Goal: Information Seeking & Learning: Compare options

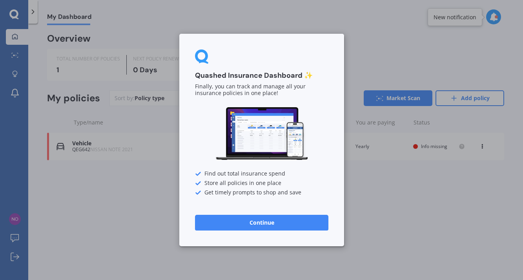
click at [280, 223] on button "Continue" at bounding box center [261, 223] width 133 height 16
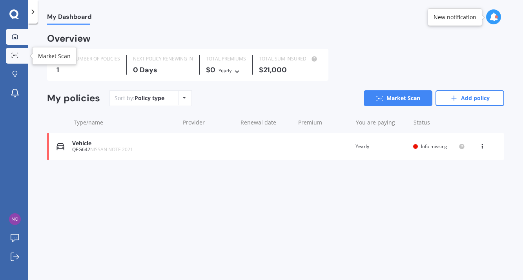
click at [12, 55] on icon at bounding box center [14, 55] width 7 height 5
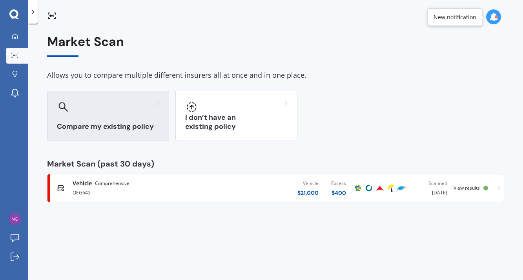
click at [133, 121] on div "Compare my existing policy" at bounding box center [108, 116] width 122 height 50
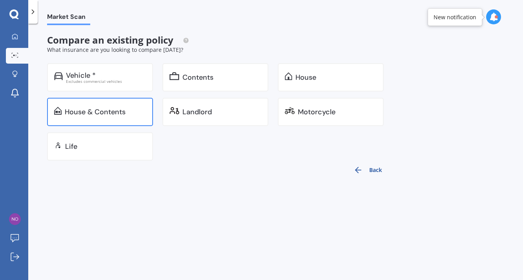
click at [122, 109] on div "House & Contents" at bounding box center [95, 112] width 61 height 8
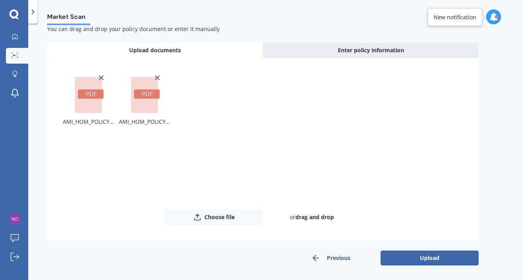
scroll to position [22, 0]
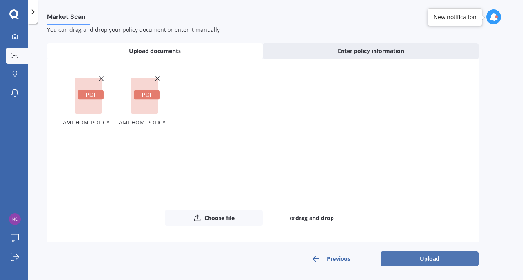
click at [422, 256] on button "Upload" at bounding box center [430, 258] width 98 height 15
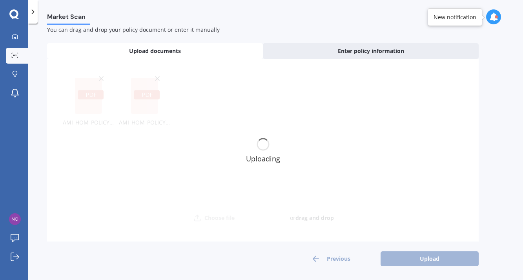
scroll to position [0, 0]
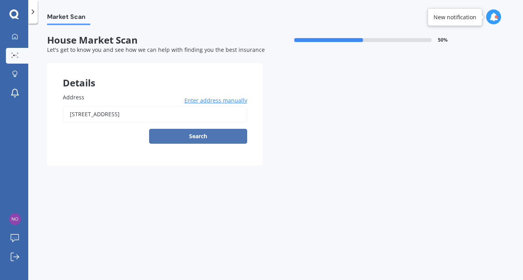
click at [226, 135] on button "Search" at bounding box center [198, 136] width 98 height 15
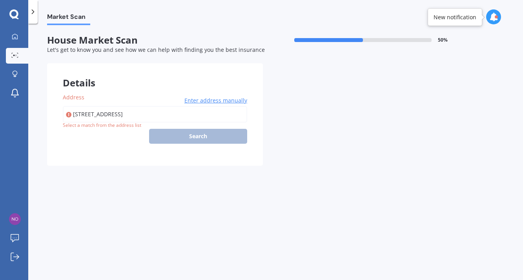
type input "[STREET_ADDRESS]"
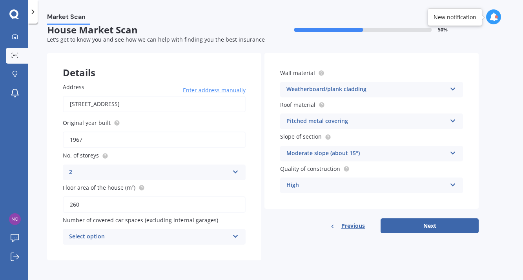
scroll to position [9, 0]
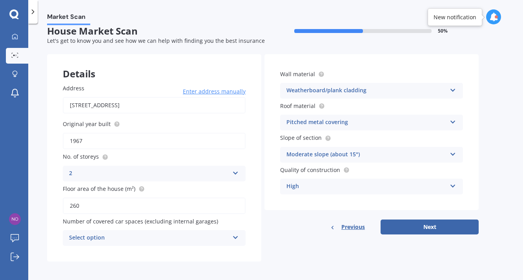
click at [455, 153] on icon at bounding box center [453, 152] width 7 height 5
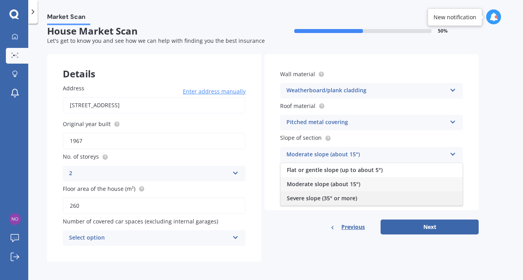
click at [402, 200] on div "Severe slope (35° or more)" at bounding box center [372, 198] width 182 height 14
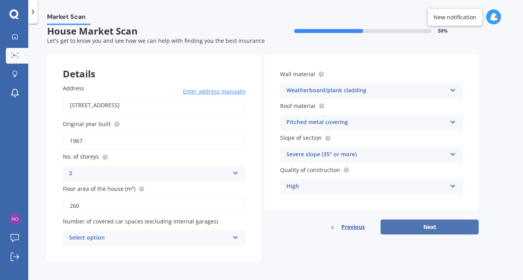
click at [466, 223] on button "Next" at bounding box center [430, 226] width 98 height 15
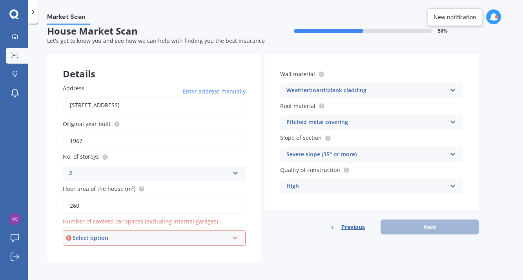
click at [92, 239] on div "Select option" at bounding box center [151, 238] width 156 height 9
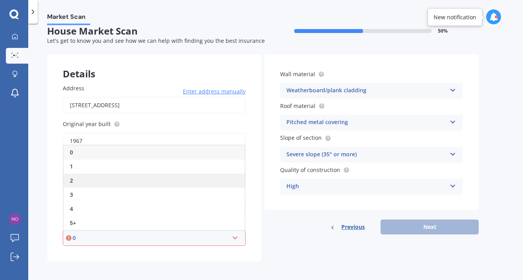
click at [86, 177] on div "2" at bounding box center [154, 181] width 181 height 14
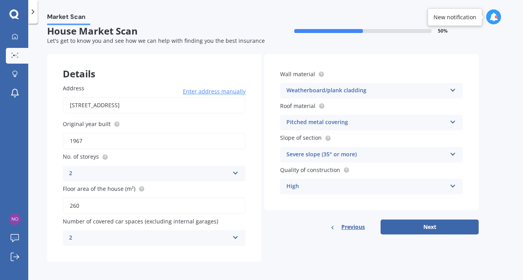
click at [238, 234] on icon at bounding box center [235, 235] width 7 height 5
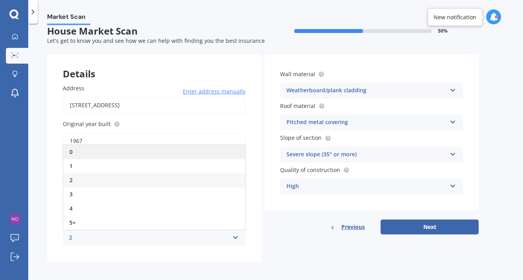
click at [117, 150] on div "0" at bounding box center [154, 152] width 182 height 14
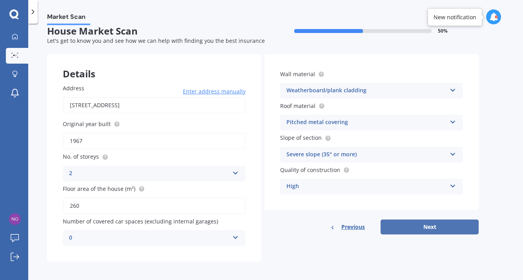
click at [445, 228] on button "Next" at bounding box center [430, 226] width 98 height 15
select select "05"
select select "06"
select select "1965"
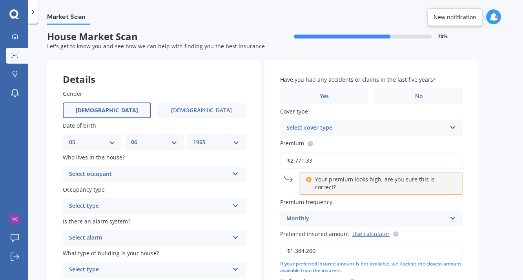
scroll to position [5, 0]
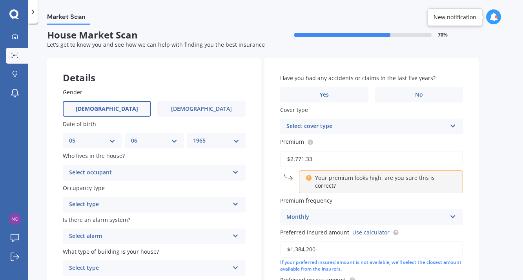
click at [192, 169] on div "Select occupant" at bounding box center [149, 172] width 160 height 9
click at [186, 185] on div "Owner" at bounding box center [154, 188] width 182 height 14
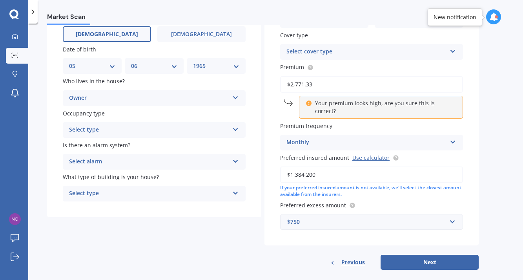
scroll to position [79, 0]
click at [165, 130] on div "Select type" at bounding box center [149, 130] width 160 height 9
click at [157, 146] on div "Permanent" at bounding box center [154, 146] width 182 height 14
click at [154, 161] on div "Select alarm" at bounding box center [149, 161] width 160 height 9
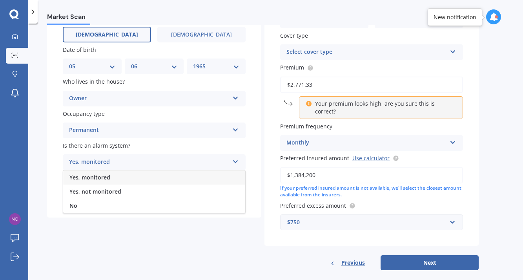
click at [146, 179] on div "Yes, monitored" at bounding box center [154, 177] width 182 height 14
click at [135, 160] on div "Yes, monitored" at bounding box center [149, 161] width 160 height 9
click at [128, 186] on div "Yes, not monitored" at bounding box center [154, 192] width 182 height 14
click at [129, 189] on div "Select type" at bounding box center [149, 193] width 160 height 9
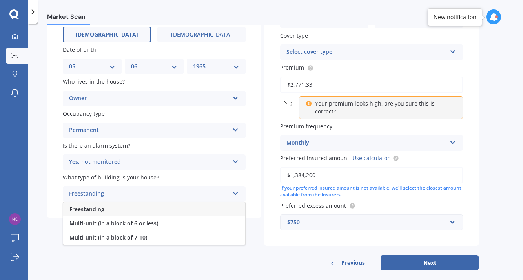
click at [125, 206] on div "Freestanding" at bounding box center [154, 209] width 182 height 14
click at [337, 51] on div "Select cover type" at bounding box center [367, 52] width 160 height 9
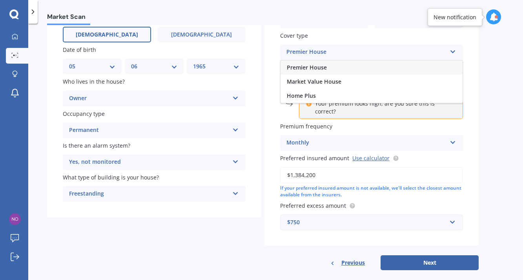
click at [334, 72] on div "Premier House" at bounding box center [372, 67] width 182 height 14
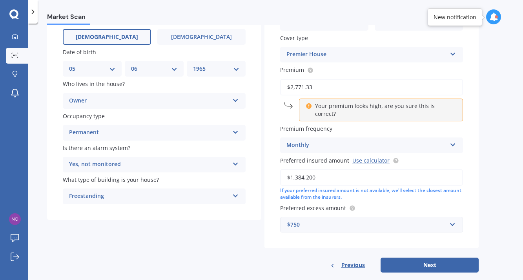
click at [323, 141] on div "Monthly" at bounding box center [367, 145] width 160 height 9
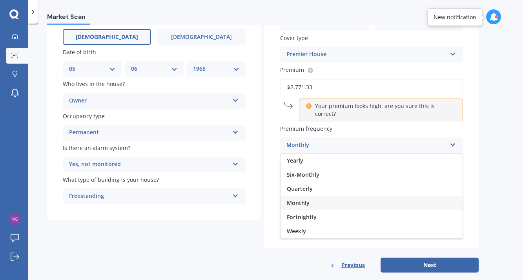
click at [323, 141] on div "Monthly" at bounding box center [367, 145] width 160 height 9
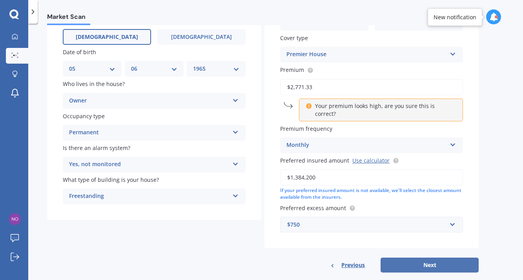
click at [409, 258] on button "Next" at bounding box center [430, 265] width 98 height 15
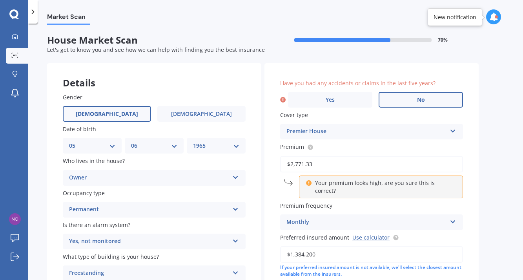
click at [413, 96] on label "No" at bounding box center [421, 100] width 84 height 16
click at [0, 0] on input "No" at bounding box center [0, 0] width 0 height 0
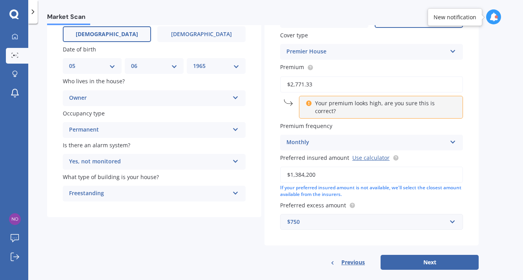
scroll to position [79, 0]
click at [433, 255] on button "Next" at bounding box center [430, 262] width 98 height 15
select select "05"
select select "06"
select select "1965"
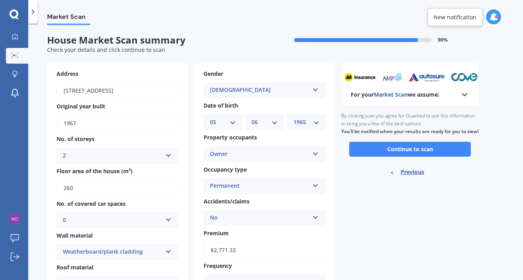
scroll to position [0, 0]
click at [432, 154] on button "Continue to scan" at bounding box center [410, 149] width 122 height 15
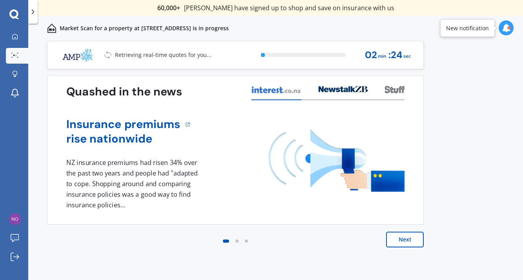
click at [395, 238] on button "Next" at bounding box center [405, 240] width 38 height 16
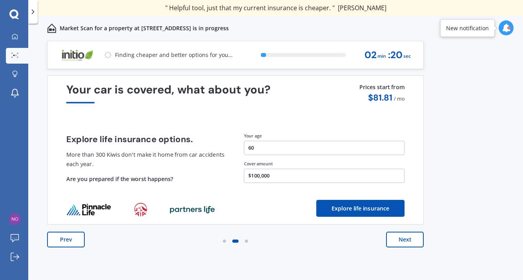
click at [395, 238] on button "Next" at bounding box center [405, 240] width 38 height 16
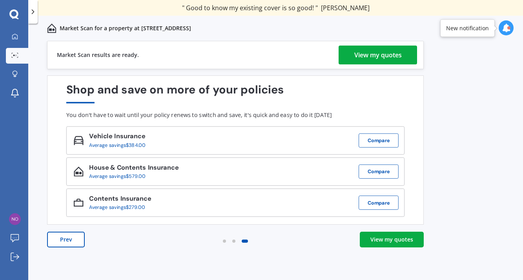
click at [408, 236] on div "View my quotes" at bounding box center [392, 240] width 43 height 8
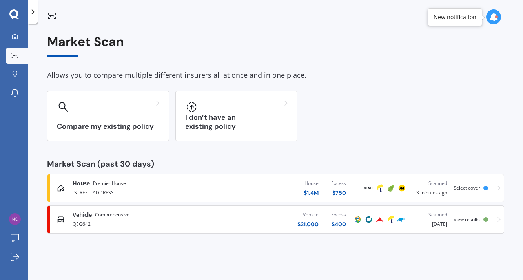
click at [101, 189] on div "[STREET_ADDRESS]" at bounding box center [139, 191] width 132 height 9
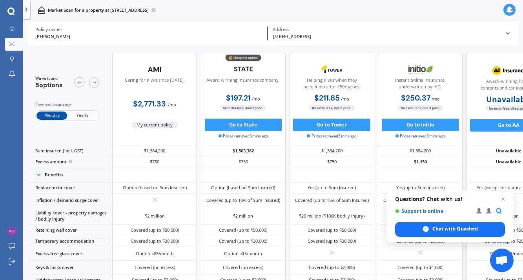
click at [79, 119] on span "Yearly" at bounding box center [82, 115] width 31 height 8
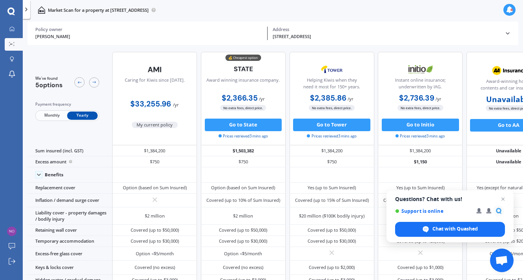
click at [51, 117] on span "Monthly" at bounding box center [52, 115] width 31 height 8
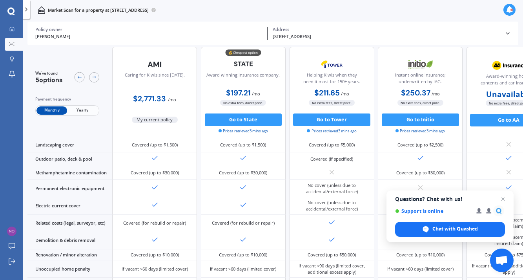
scroll to position [213, 0]
click at [505, 33] on icon at bounding box center [508, 33] width 6 height 6
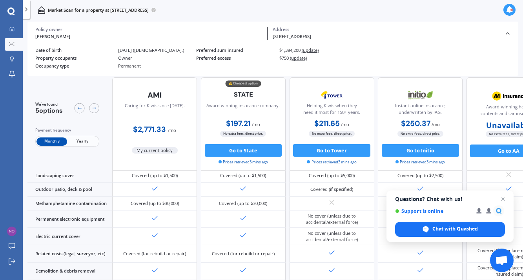
click at [508, 31] on icon at bounding box center [508, 33] width 6 height 6
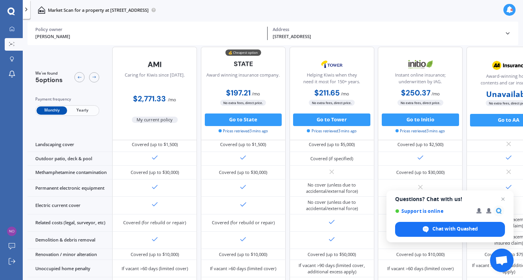
click at [508, 31] on icon at bounding box center [508, 33] width 6 height 6
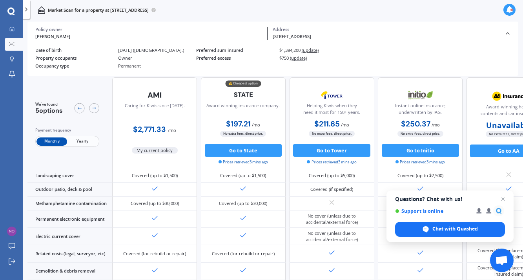
click at [508, 31] on icon at bounding box center [508, 33] width 6 height 6
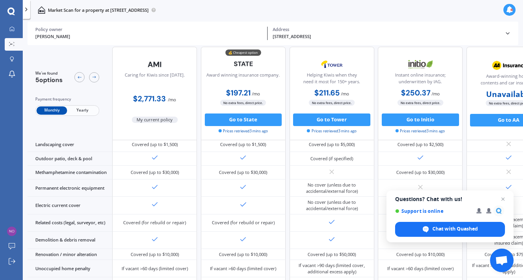
click at [26, 9] on icon at bounding box center [26, 9] width 6 height 6
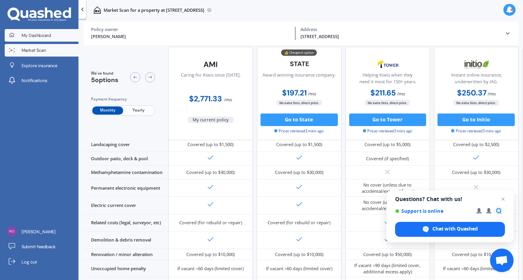
click at [38, 38] on span "My Dashboard" at bounding box center [36, 35] width 29 height 6
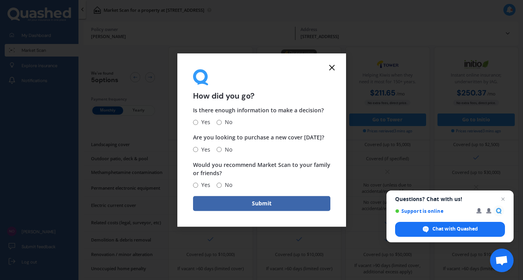
click at [332, 68] on line at bounding box center [332, 67] width 5 height 5
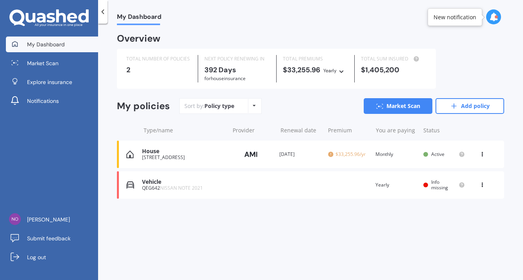
click at [482, 150] on icon at bounding box center [482, 152] width 5 height 5
click at [386, 152] on div "You are paying Monthly" at bounding box center [397, 154] width 42 height 8
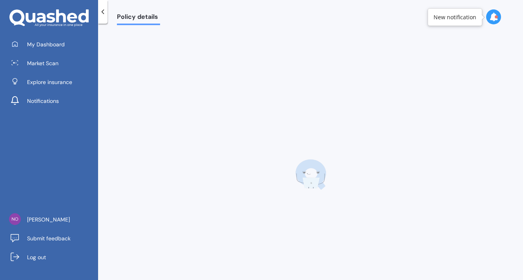
click at [386, 152] on div at bounding box center [310, 175] width 387 height 280
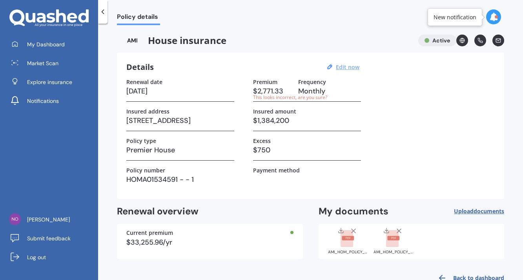
click at [348, 68] on u "Edit now" at bounding box center [348, 66] width 24 height 7
select select "01"
select select "10"
select select "2026"
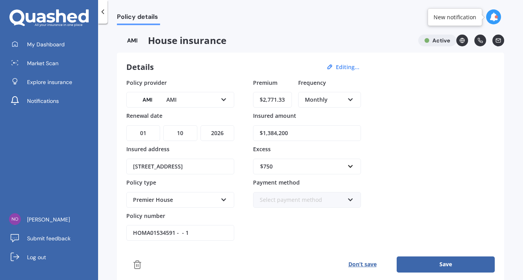
click at [283, 102] on input "$2,771.33" at bounding box center [272, 100] width 39 height 16
click at [341, 96] on div "Monthly" at bounding box center [324, 99] width 39 height 9
click at [336, 115] on div "Yearly" at bounding box center [329, 115] width 61 height 14
click at [442, 263] on button "Save" at bounding box center [446, 264] width 98 height 16
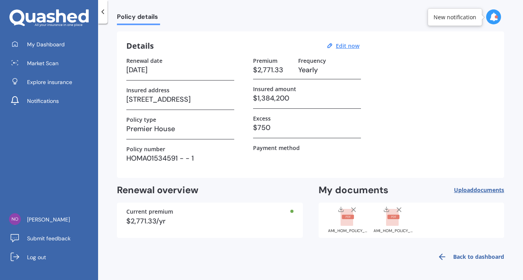
scroll to position [21, 0]
click at [103, 13] on polyline at bounding box center [103, 12] width 2 height 4
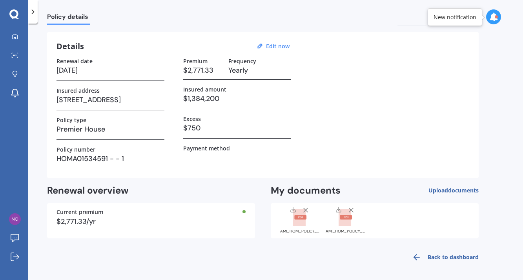
click at [30, 13] on icon at bounding box center [33, 12] width 8 height 8
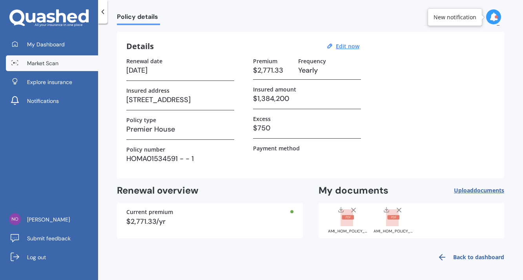
click at [29, 65] on span "Market Scan" at bounding box center [42, 63] width 31 height 8
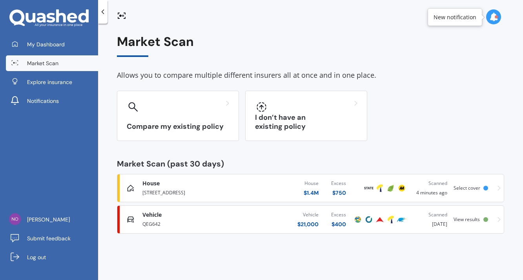
click at [250, 190] on div "House $ 1.4M Excess $ 750" at bounding box center [296, 188] width 113 height 24
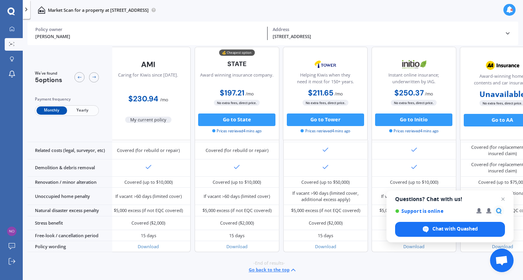
scroll to position [395, 8]
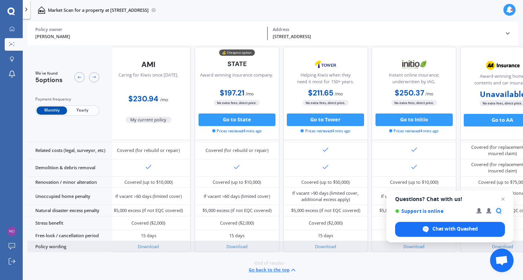
click at [237, 244] on div "Download" at bounding box center [237, 246] width 85 height 11
click at [237, 243] on link "Download" at bounding box center [237, 246] width 21 height 6
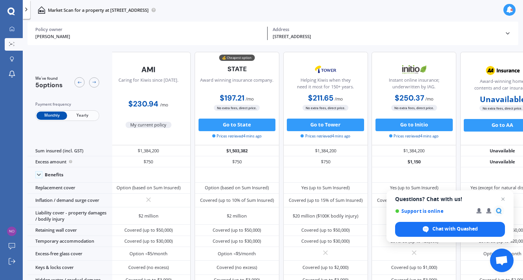
scroll to position [0, 8]
click at [13, 26] on icon at bounding box center [11, 28] width 5 height 5
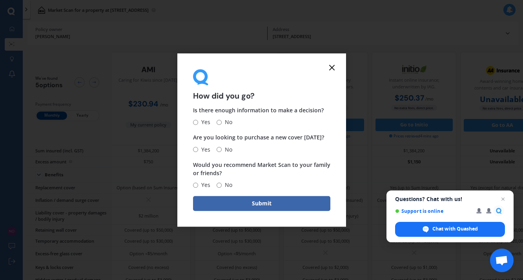
click at [328, 69] on icon at bounding box center [331, 67] width 9 height 9
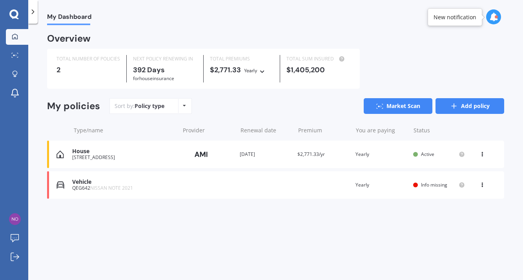
click at [491, 103] on link "Add policy" at bounding box center [470, 106] width 69 height 16
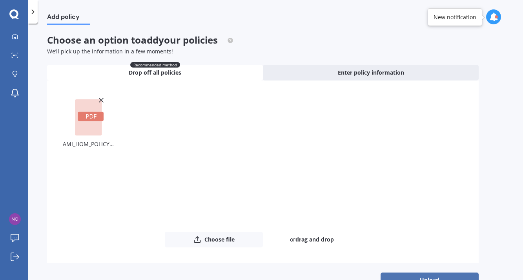
click at [433, 275] on button "Upload" at bounding box center [430, 279] width 98 height 15
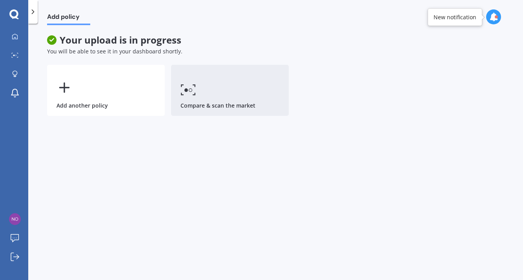
click at [237, 107] on link "Compare & scan the market" at bounding box center [230, 90] width 118 height 51
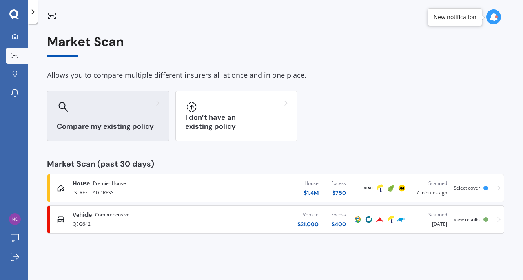
click at [89, 108] on div at bounding box center [108, 107] width 102 height 13
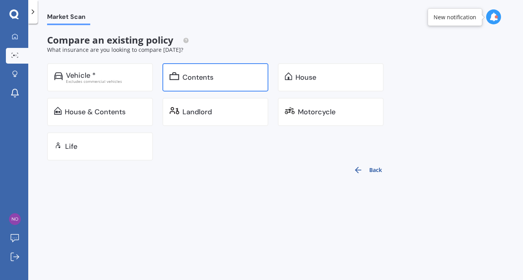
click at [223, 85] on div "Contents" at bounding box center [216, 77] width 106 height 28
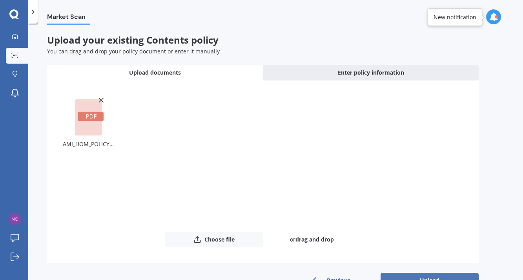
click at [468, 276] on button "Upload" at bounding box center [430, 280] width 98 height 15
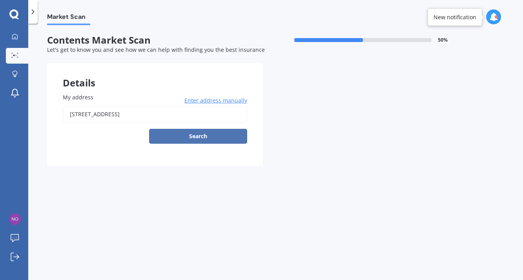
click at [218, 132] on button "Search" at bounding box center [198, 136] width 98 height 15
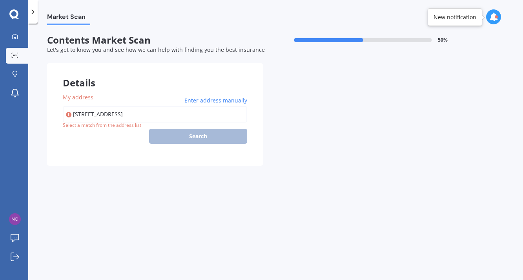
type input "[STREET_ADDRESS]"
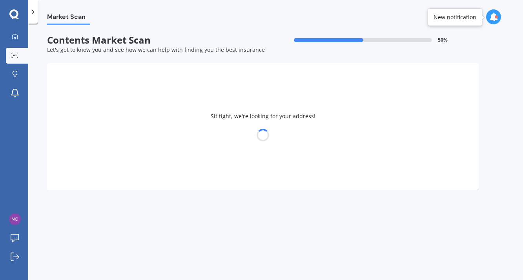
select select "05"
select select "06"
select select "1965"
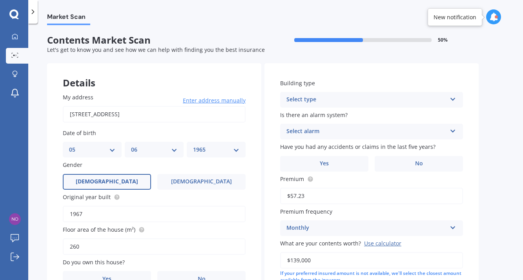
click at [327, 98] on div "Select type" at bounding box center [367, 99] width 160 height 9
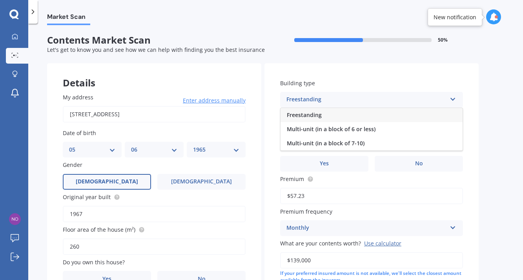
click at [325, 117] on div "Freestanding" at bounding box center [372, 115] width 182 height 14
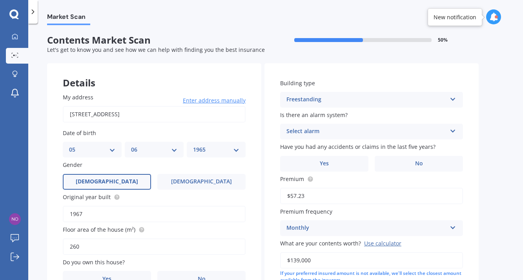
click at [325, 128] on div "Select alarm" at bounding box center [367, 131] width 160 height 9
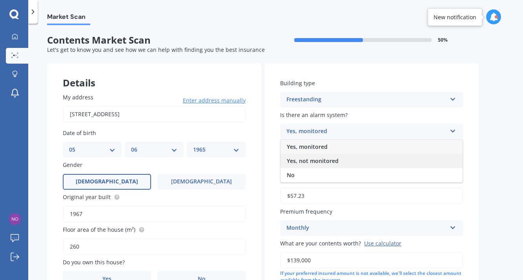
click at [324, 157] on span "Yes, not monitored" at bounding box center [313, 160] width 52 height 7
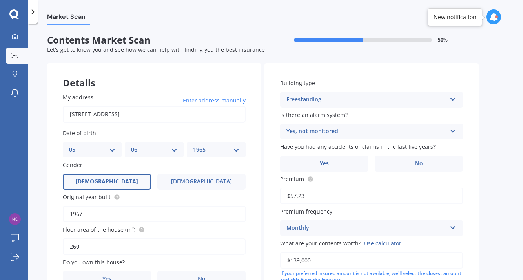
click at [326, 130] on div "Yes, not monitored" at bounding box center [367, 131] width 160 height 9
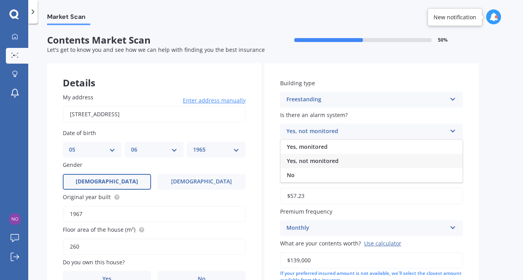
click at [324, 161] on span "Yes, not monitored" at bounding box center [313, 160] width 52 height 7
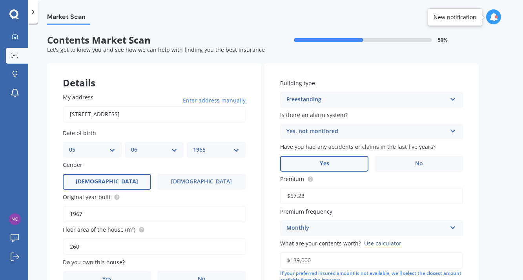
click at [331, 159] on label "Yes" at bounding box center [324, 164] width 88 height 16
click at [0, 0] on input "Yes" at bounding box center [0, 0] width 0 height 0
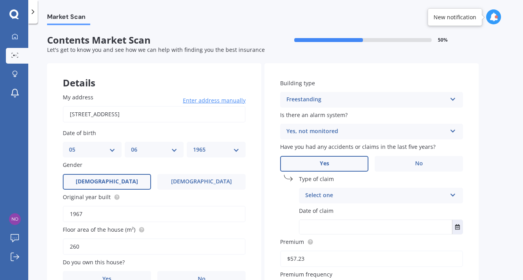
click at [382, 188] on div "Select one Accidental damage Broken glass Earthquake Fire Flood Fusion Gradual …" at bounding box center [381, 196] width 164 height 16
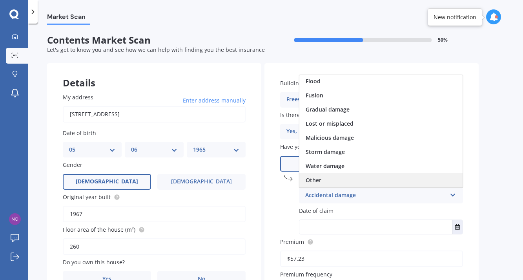
scroll to position [57, 0]
click at [331, 175] on div "Other" at bounding box center [381, 180] width 163 height 14
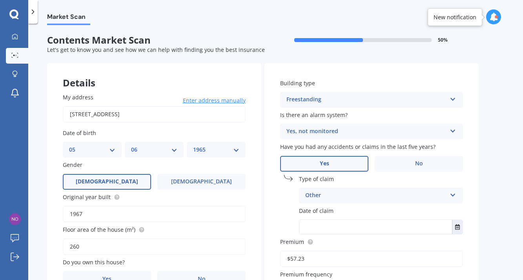
click at [337, 226] on input "text" at bounding box center [376, 227] width 153 height 14
click at [461, 226] on button "Select date" at bounding box center [457, 227] width 11 height 14
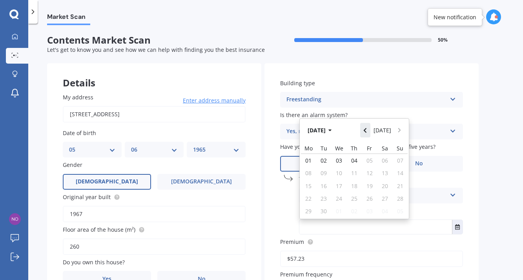
click at [367, 128] on icon "Navigate back" at bounding box center [365, 130] width 3 height 5
click at [367, 128] on icon "Navigate back" at bounding box center [366, 130] width 4 height 5
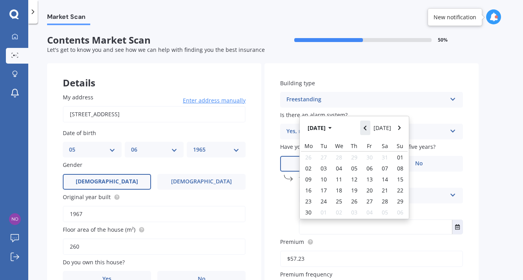
click at [367, 128] on icon "Navigate back" at bounding box center [366, 127] width 4 height 5
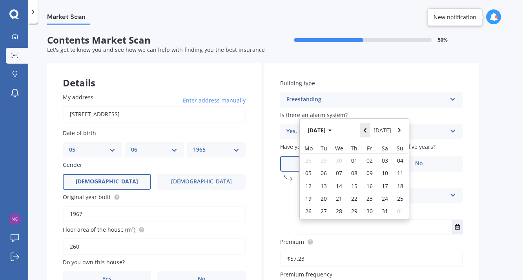
click at [367, 128] on icon "Navigate back" at bounding box center [366, 130] width 4 height 5
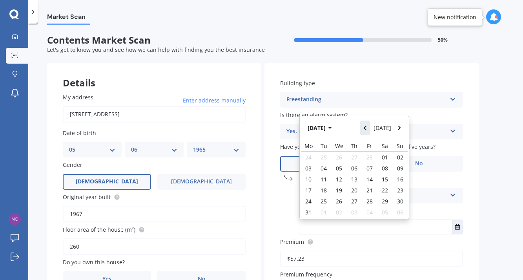
click at [367, 128] on icon "Navigate back" at bounding box center [366, 127] width 4 height 5
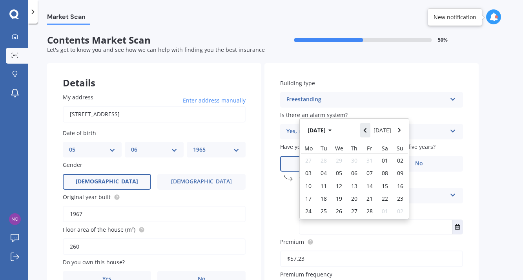
click at [367, 128] on icon "Navigate back" at bounding box center [366, 130] width 4 height 5
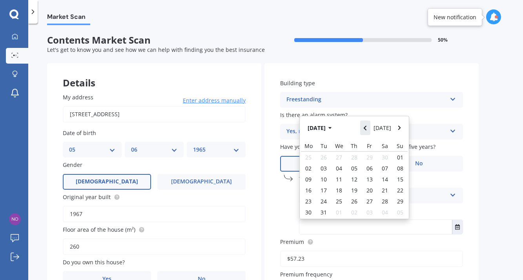
click at [367, 128] on icon "Navigate back" at bounding box center [366, 127] width 4 height 5
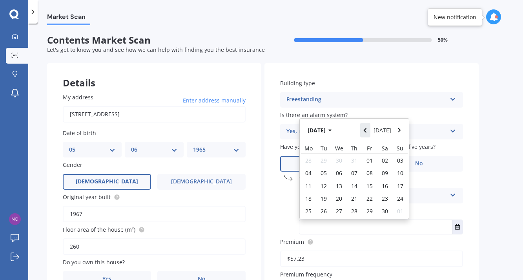
click at [367, 128] on icon "Navigate back" at bounding box center [366, 130] width 4 height 5
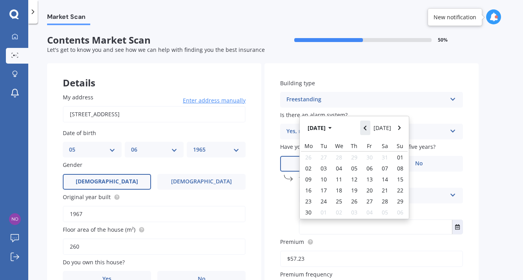
click at [367, 128] on icon "Navigate back" at bounding box center [366, 127] width 4 height 5
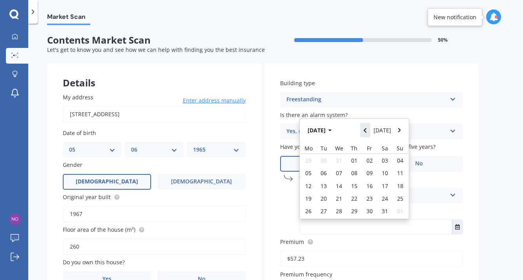
click at [367, 128] on icon "Navigate back" at bounding box center [366, 130] width 4 height 5
click at [329, 179] on div "14" at bounding box center [323, 185] width 15 height 13
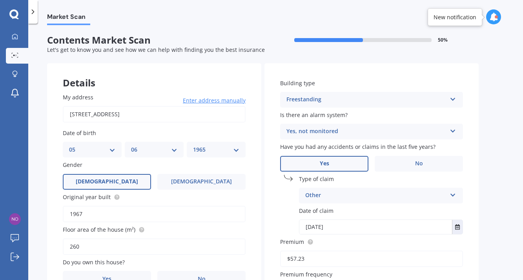
type input "14/05/2024"
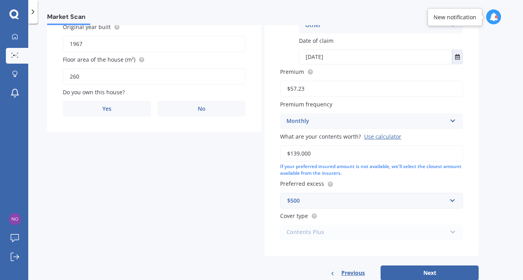
scroll to position [174, 0]
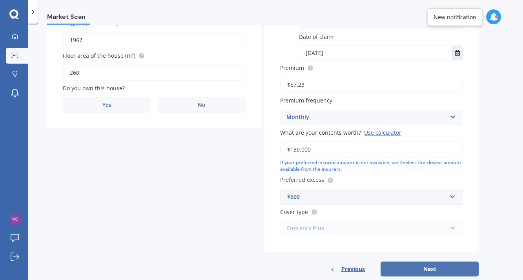
click at [435, 268] on button "Next" at bounding box center [430, 268] width 98 height 15
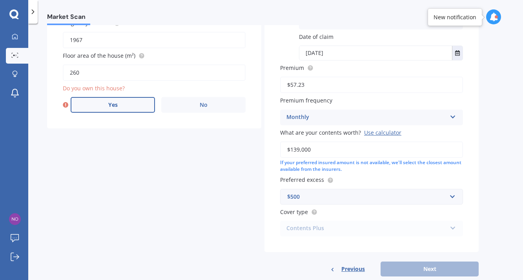
click at [130, 101] on label "Yes" at bounding box center [113, 105] width 84 height 16
click at [0, 0] on input "Yes" at bounding box center [0, 0] width 0 height 0
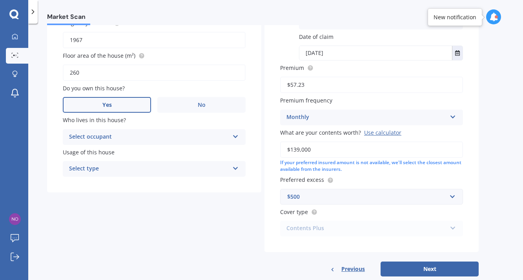
click at [126, 134] on div "Select occupant" at bounding box center [149, 136] width 160 height 9
click at [120, 145] on div "Owner" at bounding box center [154, 152] width 182 height 14
click at [125, 136] on div "Owner" at bounding box center [149, 136] width 160 height 9
click at [101, 167] on div "Select type" at bounding box center [149, 168] width 160 height 9
click at [101, 167] on div "Permanent" at bounding box center [149, 168] width 160 height 9
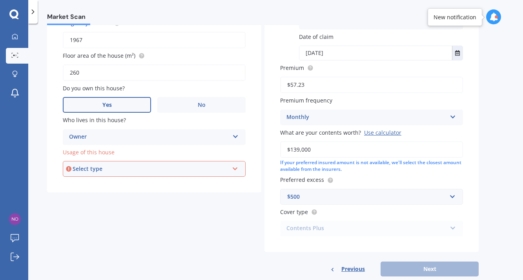
click at [133, 165] on div "Select type" at bounding box center [151, 169] width 156 height 9
click at [121, 181] on div "Permanent" at bounding box center [154, 184] width 181 height 14
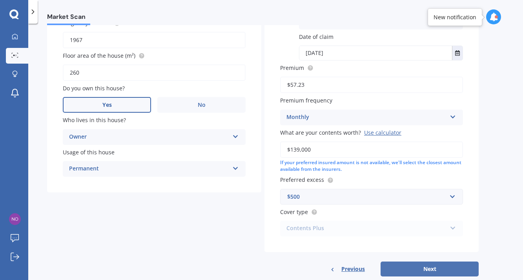
click at [416, 263] on button "Next" at bounding box center [430, 268] width 98 height 15
click at [416, 263] on div "Market Scan Contents Market Scan 50 % Let's get to know you and see how we can …" at bounding box center [275, 153] width 495 height 256
select select "05"
select select "06"
select select "1965"
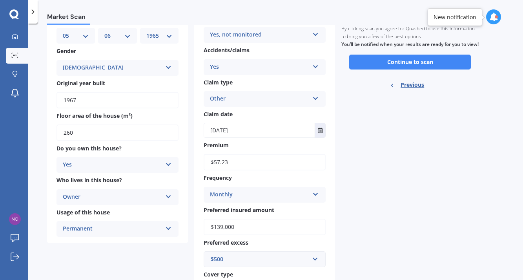
scroll to position [87, 0]
click at [406, 68] on button "Continue to scan" at bounding box center [410, 62] width 122 height 15
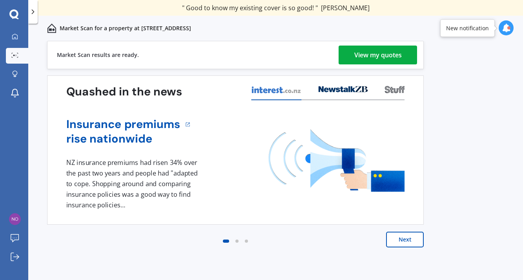
click at [391, 57] on div "View my quotes" at bounding box center [379, 55] width 48 height 19
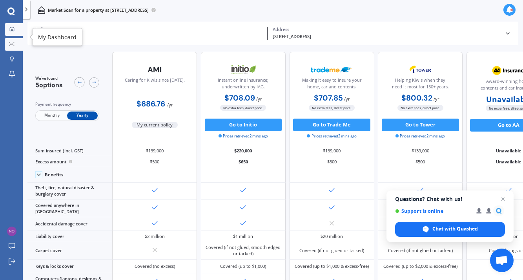
click at [12, 29] on icon at bounding box center [11, 28] width 5 height 5
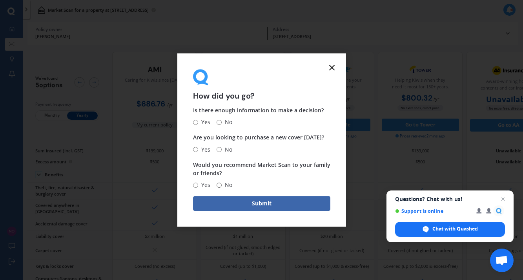
click at [331, 68] on icon at bounding box center [331, 67] width 9 height 9
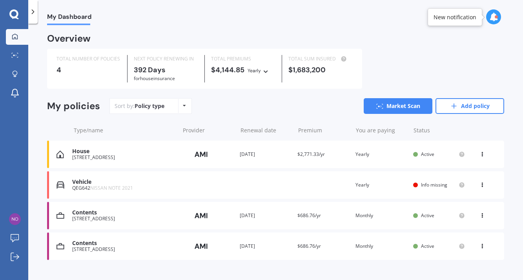
click at [91, 247] on div "[STREET_ADDRESS]" at bounding box center [123, 249] width 103 height 5
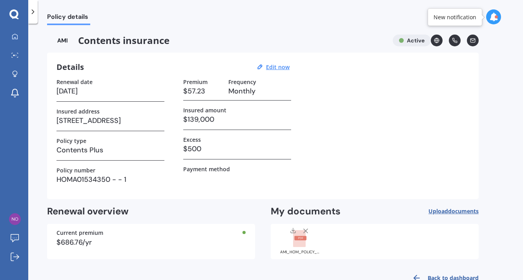
click at [32, 13] on icon at bounding box center [33, 12] width 8 height 8
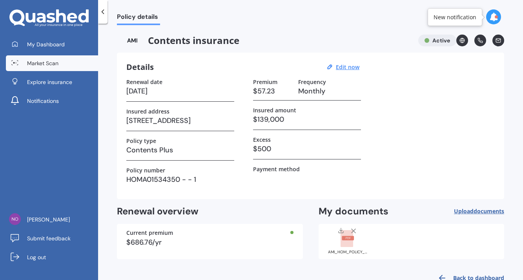
click at [38, 59] on span "Market Scan" at bounding box center [42, 63] width 31 height 8
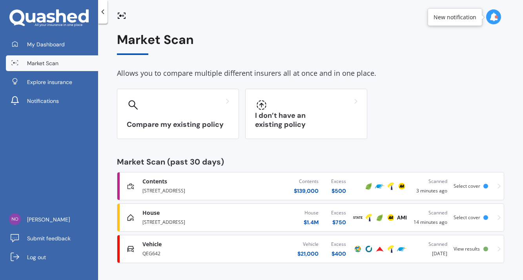
scroll to position [2, 0]
click at [225, 249] on div "QEG642" at bounding box center [191, 253] width 97 height 9
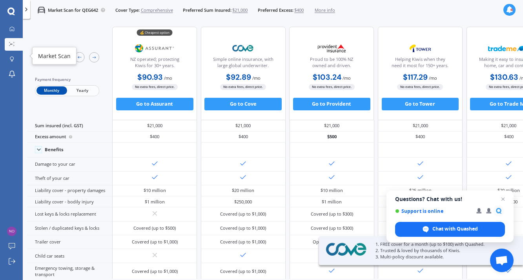
click at [85, 9] on div "Market Scan for QEG642 Cover Type: Comprehensive Preferred Sum Insured: $21,000…" at bounding box center [182, 10] width 305 height 20
click at [327, 16] on div "Market Scan for QEG642 Cover Type: Comprehensive Preferred Sum Insured: $21,000…" at bounding box center [182, 10] width 305 height 20
click at [27, 10] on icon at bounding box center [26, 9] width 6 height 6
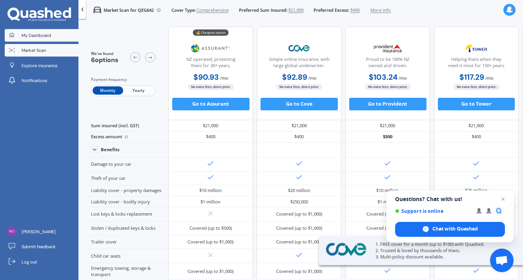
click at [39, 40] on link "My Dashboard" at bounding box center [42, 35] width 74 height 13
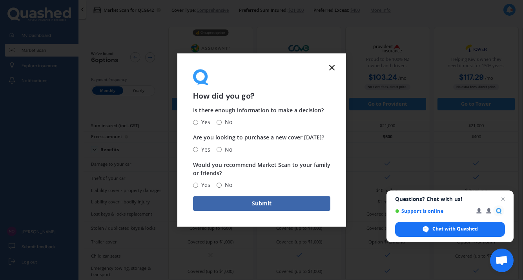
click at [333, 67] on line at bounding box center [332, 67] width 5 height 5
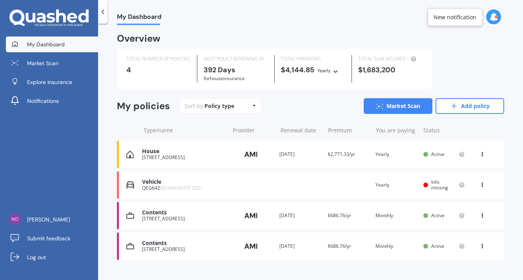
click at [480, 244] on icon at bounding box center [482, 244] width 5 height 5
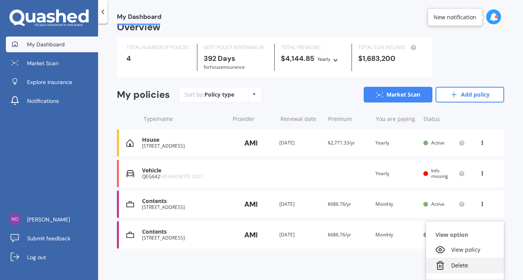
scroll to position [11, 0]
click at [452, 268] on div "Delete" at bounding box center [465, 266] width 78 height 16
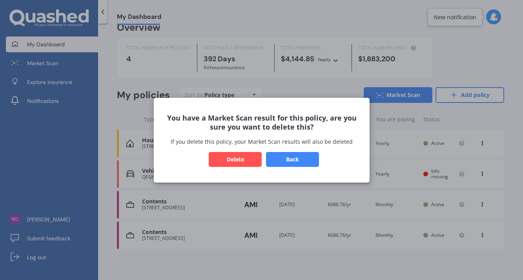
click at [241, 156] on button "Delete" at bounding box center [235, 159] width 53 height 15
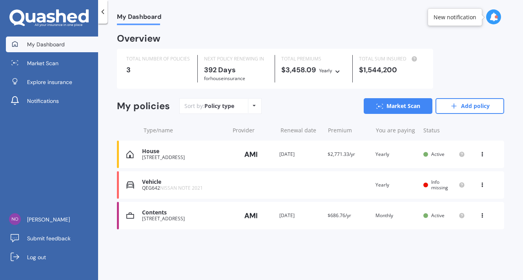
scroll to position [0, 0]
click at [480, 181] on icon at bounding box center [482, 183] width 5 height 5
click at [472, 196] on div "View policy" at bounding box center [465, 200] width 78 height 16
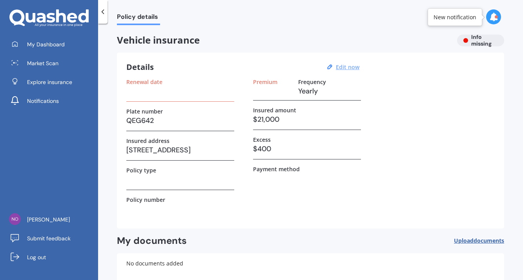
click at [354, 64] on u "Edit now" at bounding box center [348, 66] width 24 height 7
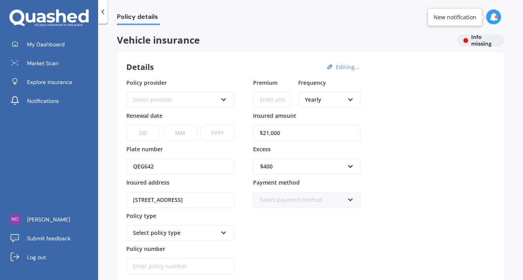
click at [350, 70] on button "Editing..." at bounding box center [348, 67] width 28 height 7
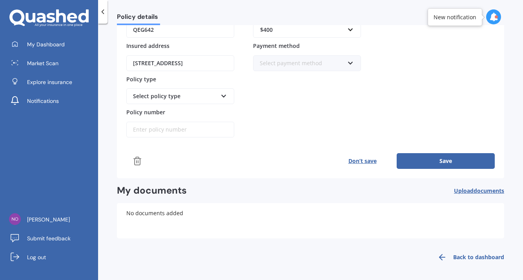
click at [159, 226] on div "No documents added" at bounding box center [310, 220] width 387 height 35
click at [156, 207] on div "No documents added" at bounding box center [310, 220] width 387 height 35
click at [476, 187] on span "documents" at bounding box center [489, 190] width 31 height 7
click at [474, 190] on span "documents" at bounding box center [489, 190] width 31 height 7
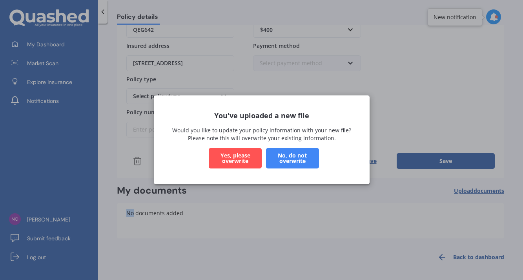
click at [242, 156] on button "Yes, please overwrite" at bounding box center [235, 158] width 53 height 20
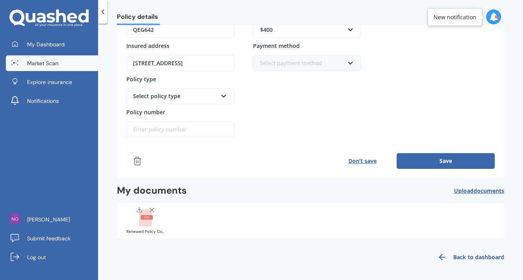
click at [48, 62] on span "Market Scan" at bounding box center [42, 63] width 31 height 8
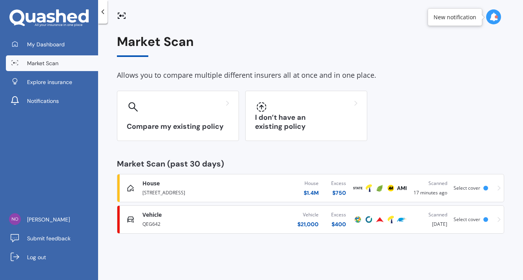
click at [232, 215] on div "Vehicle Comprehensive" at bounding box center [191, 215] width 97 height 8
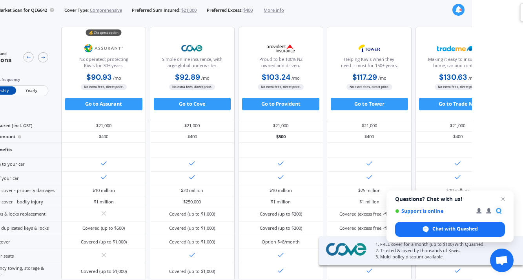
scroll to position [0, 51]
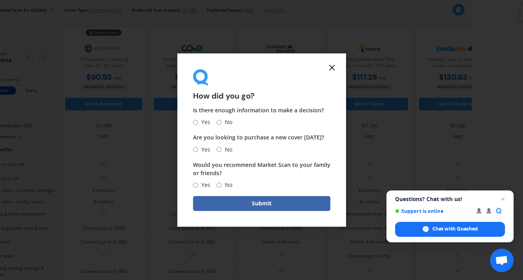
click at [334, 68] on icon at bounding box center [331, 67] width 9 height 9
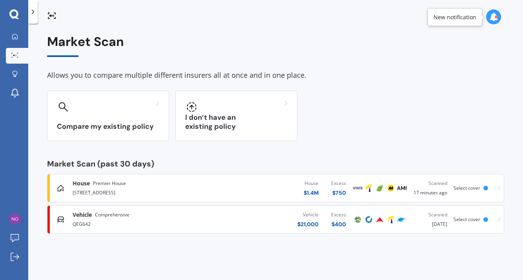
click at [333, 69] on div "Market Scan Allows you to compare multiple different insurers all at once and i…" at bounding box center [275, 134] width 457 height 199
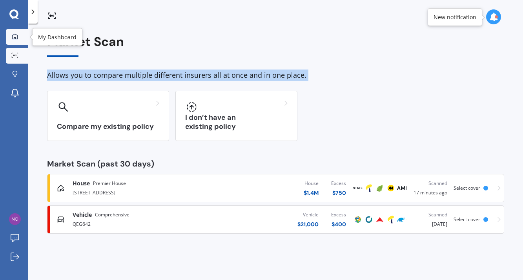
click at [16, 39] on icon at bounding box center [15, 36] width 6 height 6
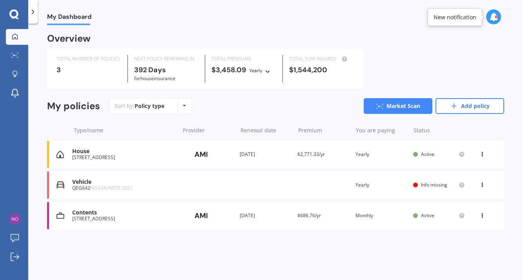
click at [120, 180] on div "Vehicle" at bounding box center [123, 182] width 103 height 7
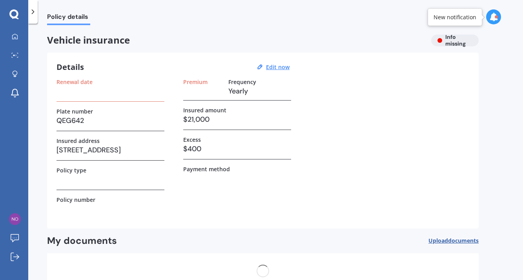
click at [120, 180] on h3 at bounding box center [111, 180] width 108 height 12
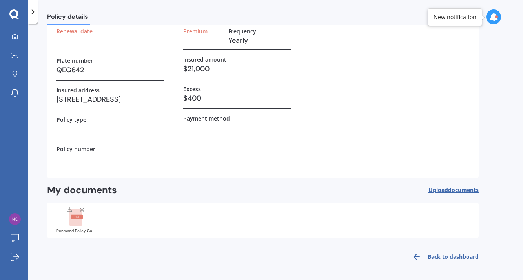
scroll to position [50, 0]
click at [77, 223] on rect at bounding box center [75, 217] width 13 height 17
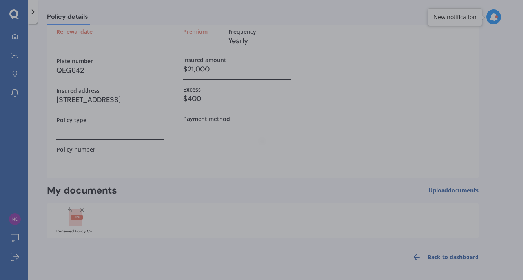
click at [77, 223] on div at bounding box center [261, 140] width 523 height 280
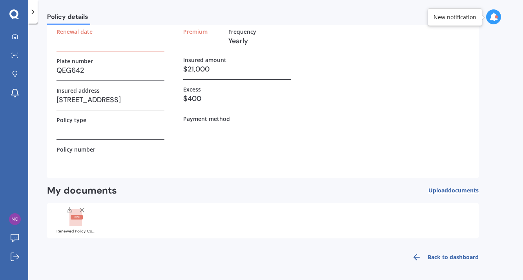
click at [77, 219] on rect at bounding box center [75, 217] width 13 height 17
click at [33, 13] on icon at bounding box center [33, 12] width 8 height 8
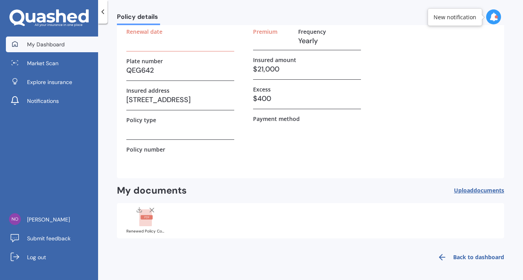
click at [45, 49] on link "My Dashboard" at bounding box center [52, 45] width 92 height 16
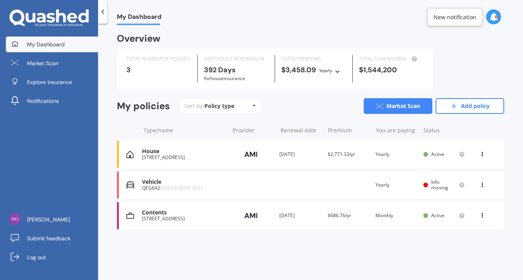
click at [484, 188] on div "Vehicle QEG642 NISSAN NOTE 2021 Renewal date Premium You are paying Yearly Stat…" at bounding box center [310, 184] width 387 height 27
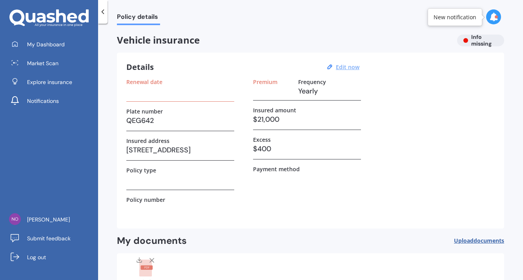
click at [349, 66] on u "Edit now" at bounding box center [348, 66] width 24 height 7
click at [349, 66] on button "Edit now" at bounding box center [348, 67] width 28 height 7
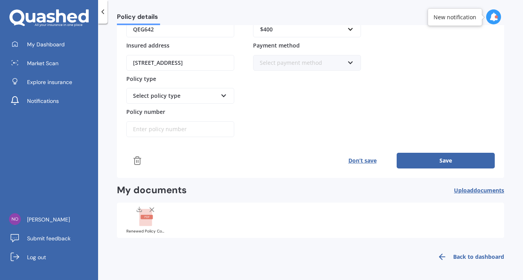
scroll to position [137, 0]
click at [138, 162] on line at bounding box center [138, 162] width 0 height 2
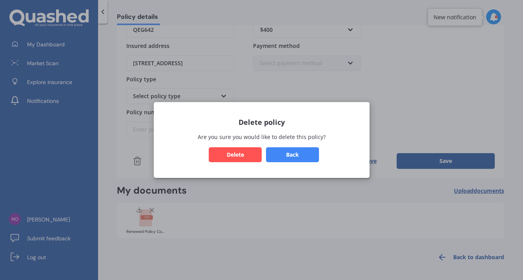
click at [251, 154] on button "Delete" at bounding box center [235, 154] width 53 height 15
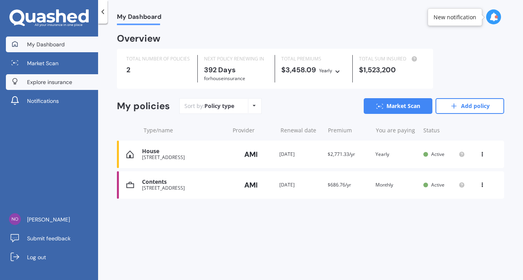
click at [42, 79] on span "Explore insurance" at bounding box center [49, 82] width 45 height 8
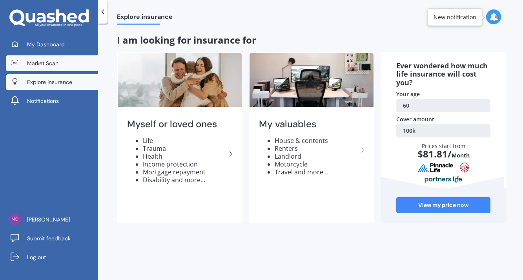
click at [41, 64] on span "Market Scan" at bounding box center [42, 63] width 31 height 8
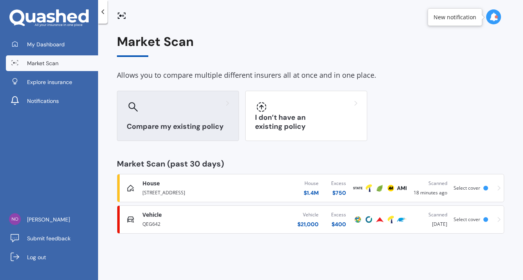
click at [179, 113] on div "Compare my existing policy" at bounding box center [178, 116] width 122 height 50
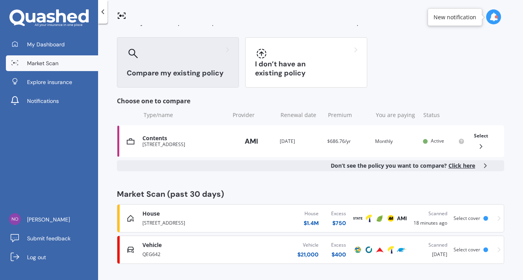
scroll to position [53, 0]
click at [174, 249] on div "QEG642" at bounding box center [191, 253] width 97 height 9
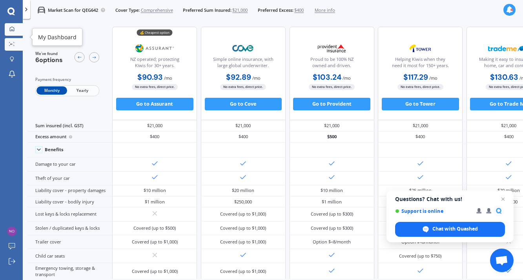
click at [10, 30] on icon at bounding box center [12, 29] width 4 height 4
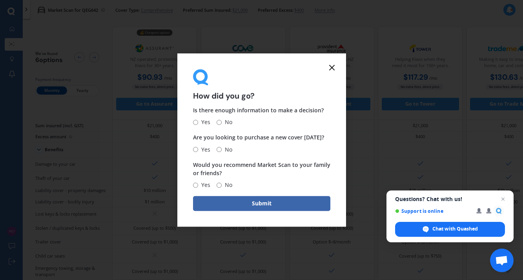
click at [332, 68] on line at bounding box center [332, 67] width 5 height 5
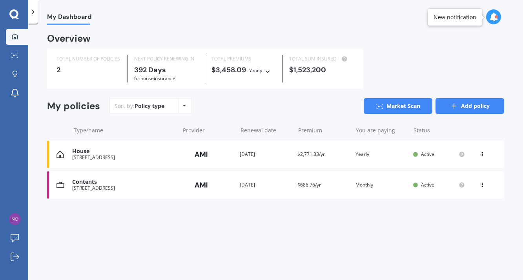
click at [469, 105] on link "Add policy" at bounding box center [470, 106] width 69 height 16
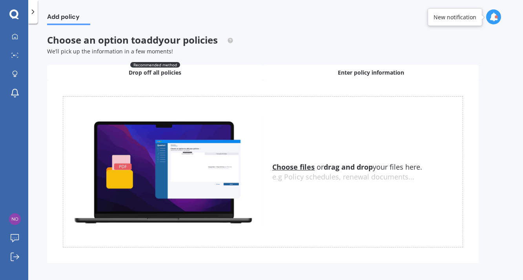
click at [346, 68] on div "Enter policy information" at bounding box center [371, 73] width 216 height 16
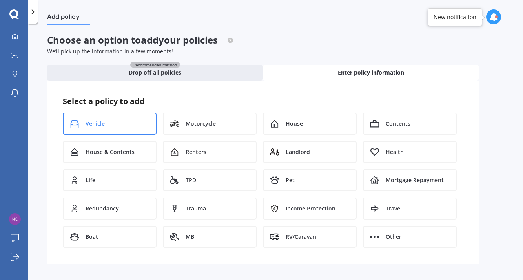
click at [117, 121] on div "Vehicle" at bounding box center [110, 124] width 94 height 22
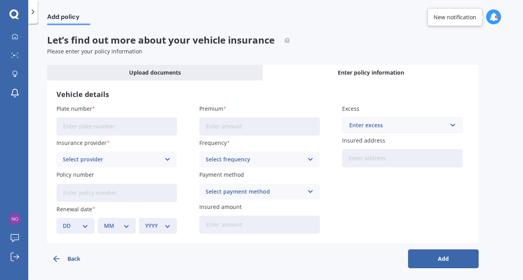
click at [112, 129] on input "Plate number" at bounding box center [117, 126] width 121 height 18
type input "NT"
click at [444, 257] on button "Add" at bounding box center [443, 258] width 71 height 19
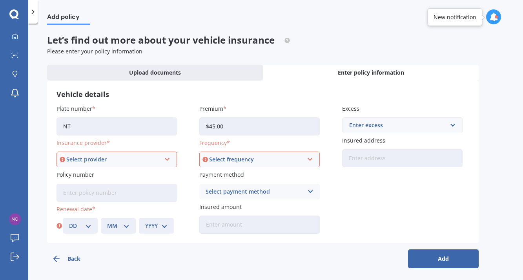
type input "$4.00"
click at [99, 127] on input "NT" at bounding box center [117, 126] width 121 height 18
type input "NTR455"
click at [97, 157] on div "Select provider" at bounding box center [113, 159] width 94 height 9
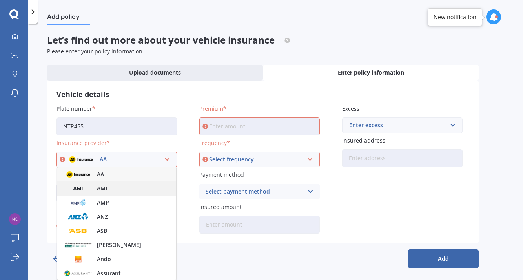
click at [96, 184] on div "AMI" at bounding box center [116, 188] width 119 height 14
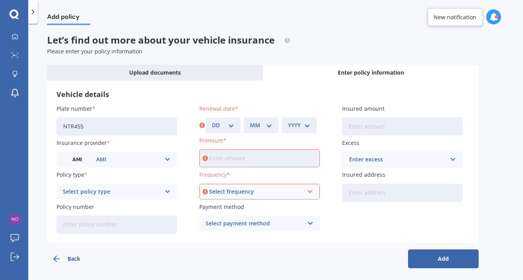
click at [95, 191] on div "Select policy type" at bounding box center [112, 191] width 98 height 9
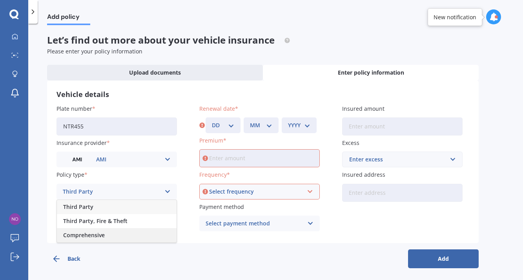
click at [91, 234] on span "Comprehensive" at bounding box center [84, 234] width 42 height 5
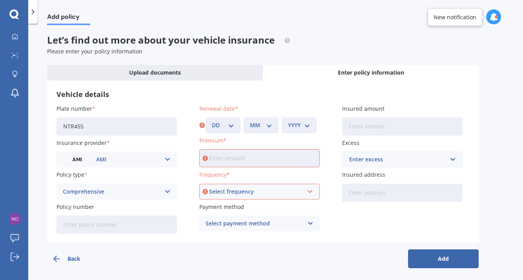
click at [89, 223] on input "Policy number" at bounding box center [117, 225] width 121 height 18
paste input "M0017006942"
type input "M0017006942"
click at [233, 125] on select "DD 01 02 03 04 05 06 07 08 09 10 11 12 13 14 15 16 17 18 19 20 21 22 23 24 25 2…" at bounding box center [223, 125] width 22 height 9
select select "18"
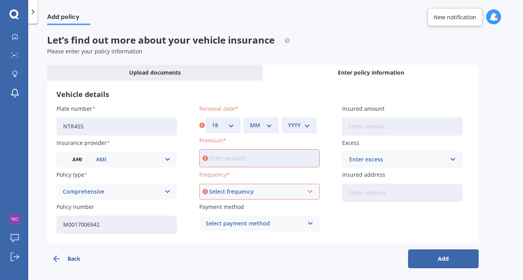
click at [272, 124] on select "MM 01 02 03 04 05 06 07 08 09 10 11 12" at bounding box center [261, 125] width 22 height 9
select select "10"
click at [299, 127] on select "YYYY 2027 2026 2025 2024 2023 2022 2021 2020 2019 2018 2017 2016 2015 2014 2013…" at bounding box center [299, 125] width 22 height 9
select select "2024"
click at [240, 155] on input "Premium" at bounding box center [259, 158] width 121 height 18
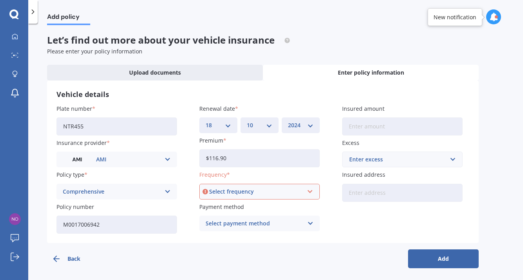
type input "$116.90"
click at [262, 190] on div "Select frequency" at bounding box center [256, 191] width 94 height 9
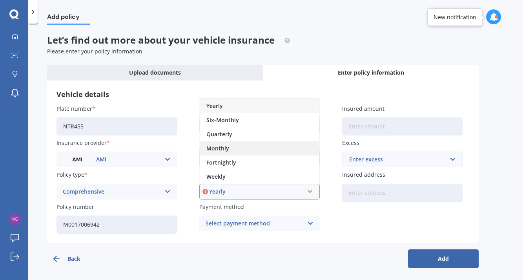
click at [251, 150] on div "Monthly" at bounding box center [259, 148] width 119 height 14
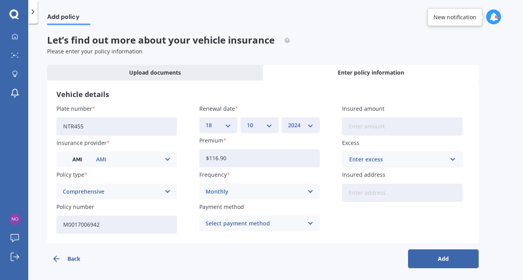
click at [242, 226] on div "Select payment method" at bounding box center [255, 223] width 98 height 9
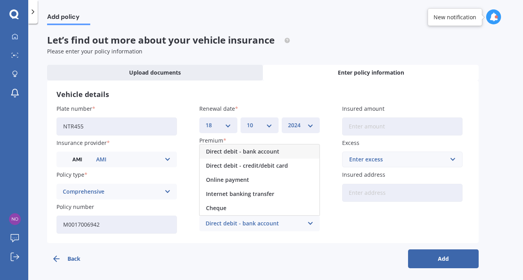
click at [256, 149] on span "Direct debit - bank account" at bounding box center [242, 151] width 73 height 5
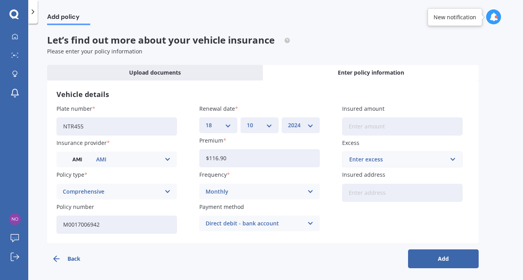
click at [359, 124] on input "Insured amount" at bounding box center [402, 126] width 121 height 18
type input "$35,600"
click at [387, 165] on input "text" at bounding box center [399, 159] width 113 height 15
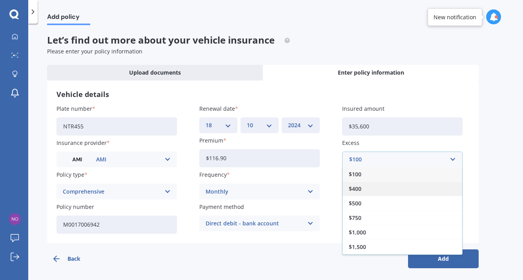
click at [384, 185] on div "$400" at bounding box center [403, 188] width 120 height 15
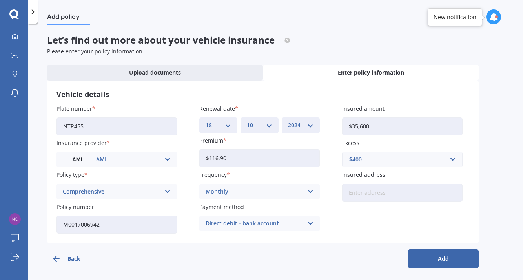
click at [375, 196] on input "Insured address" at bounding box center [402, 193] width 121 height 18
type input "[STREET_ADDRESS]"
click at [444, 258] on button "Add" at bounding box center [443, 258] width 71 height 19
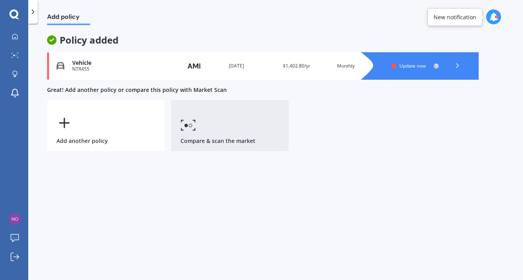
click at [202, 134] on link "Compare & scan the market" at bounding box center [230, 125] width 118 height 51
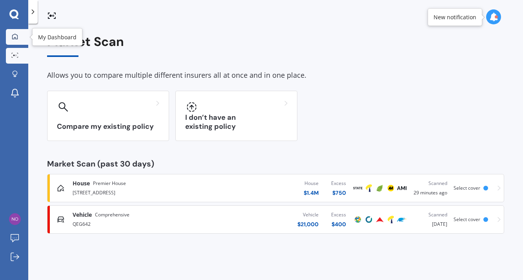
click at [12, 34] on icon at bounding box center [15, 36] width 6 height 6
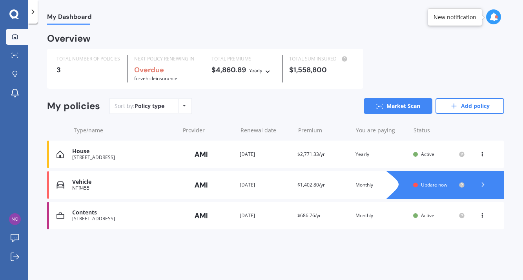
click at [438, 183] on span "Update now" at bounding box center [434, 184] width 26 height 7
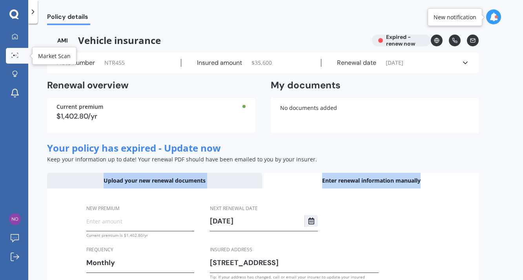
click at [15, 56] on icon at bounding box center [14, 55] width 7 height 5
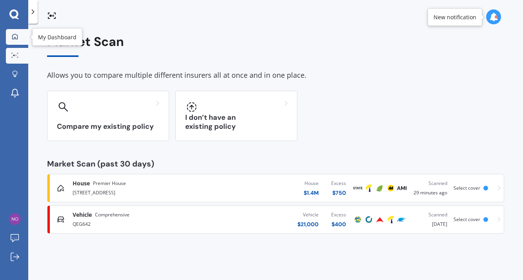
click at [17, 41] on link "My Dashboard" at bounding box center [17, 37] width 22 height 16
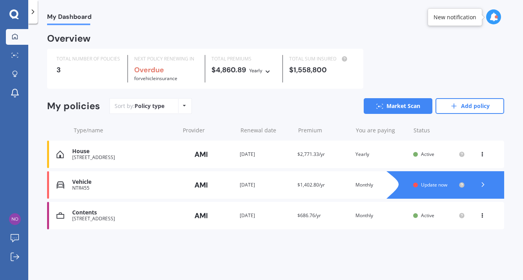
click at [483, 183] on polyline at bounding box center [484, 185] width 2 height 4
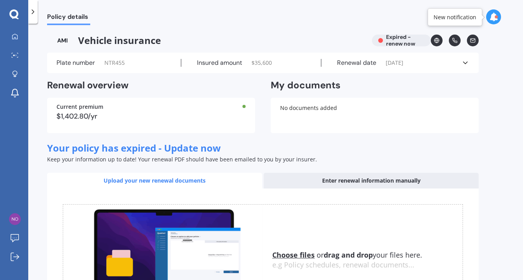
click at [445, 66] on div "Renewal date 18/10/2024" at bounding box center [392, 63] width 140 height 8
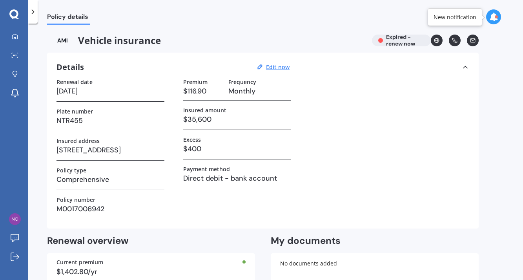
click at [68, 90] on h3 "18/10/2024" at bounding box center [111, 91] width 108 height 12
click at [107, 91] on h3 "18/10/2024" at bounding box center [111, 91] width 108 height 12
click at [274, 68] on u "Edit now" at bounding box center [278, 66] width 24 height 7
select select "18"
select select "10"
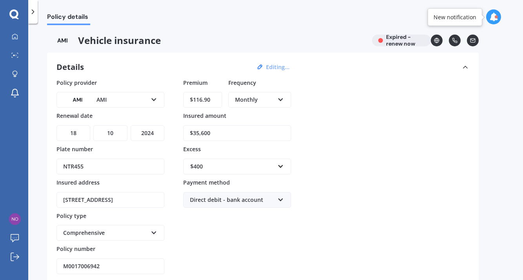
click at [160, 132] on select "YYYY 2027 2026 2025 2024 2023 2022 2021 2020 2019 2018 2017 2016 2015 2014 2013…" at bounding box center [148, 133] width 34 height 16
select select "2025"
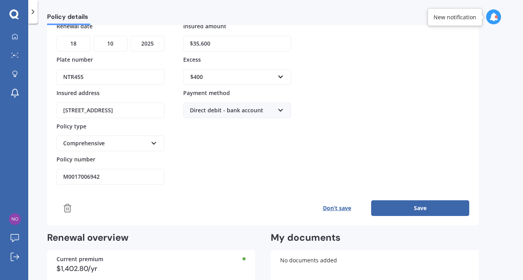
click at [437, 207] on button "Save" at bounding box center [420, 208] width 98 height 16
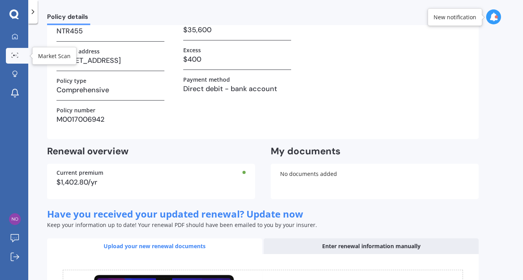
click at [18, 53] on div at bounding box center [15, 56] width 12 height 6
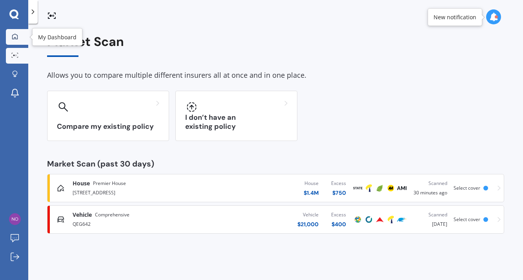
click at [18, 35] on div at bounding box center [15, 36] width 12 height 7
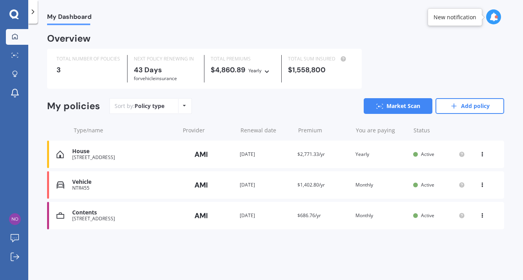
click at [147, 185] on div "NTR455" at bounding box center [123, 187] width 103 height 5
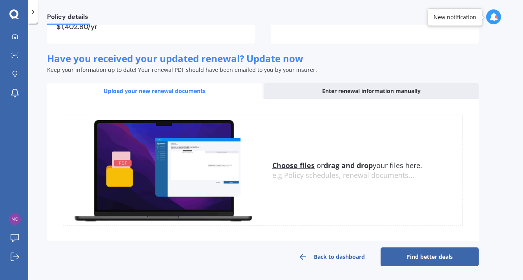
scroll to position [89, 0]
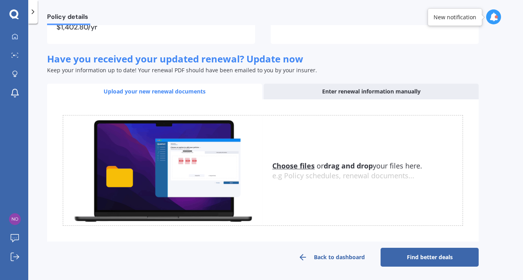
click at [417, 256] on link "Find better deals" at bounding box center [430, 257] width 98 height 19
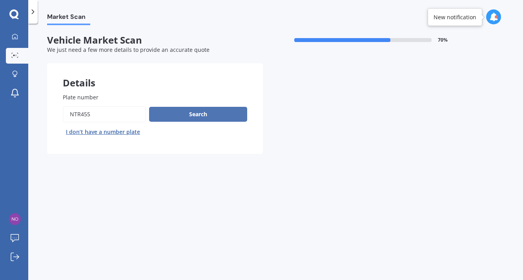
click at [218, 118] on button "Search" at bounding box center [198, 114] width 98 height 15
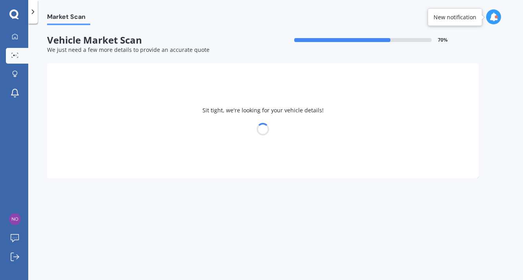
select select "MITSUBISHI"
select select "OUTLANDER"
select select "05"
select select "06"
select select "1965"
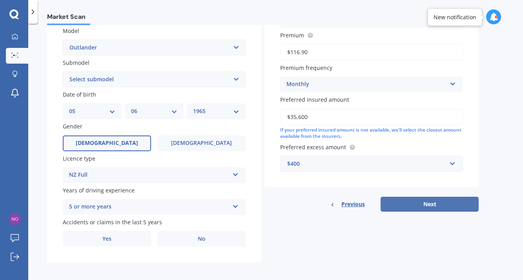
scroll to position [179, 0]
click at [434, 201] on button "Next" at bounding box center [430, 204] width 98 height 15
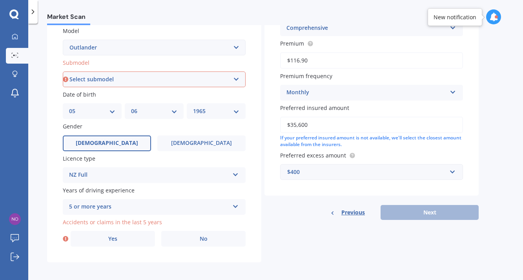
scroll to position [88, 0]
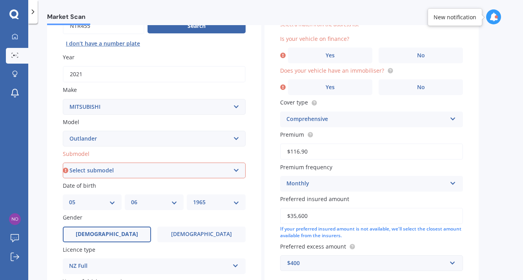
click at [111, 170] on select "Select submodel (All other) 2.4 Litre Station Wagon 3.0 Litre AWD 3.0 VRX Auto …" at bounding box center [154, 171] width 183 height 16
select select "VRX 2.5P/CVT"
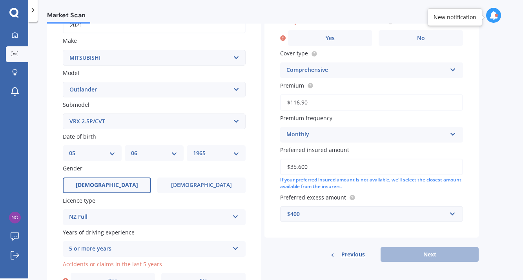
scroll to position [142, 0]
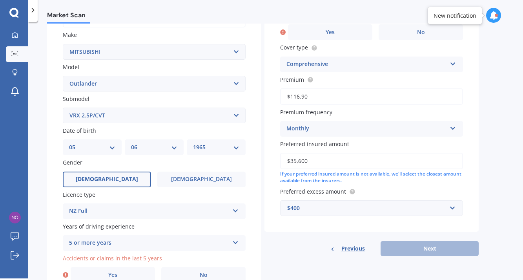
click at [130, 175] on label "[DEMOGRAPHIC_DATA]" at bounding box center [107, 180] width 88 height 16
click at [0, 0] on input "[DEMOGRAPHIC_DATA]" at bounding box center [0, 0] width 0 height 0
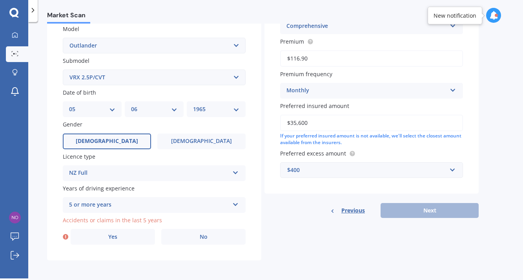
scroll to position [179, 0]
click at [195, 242] on label "No" at bounding box center [203, 237] width 84 height 16
click at [0, 0] on input "No" at bounding box center [0, 0] width 0 height 0
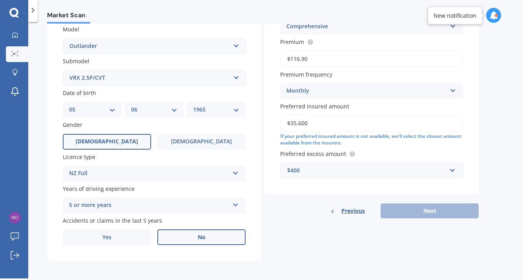
scroll to position [53, 0]
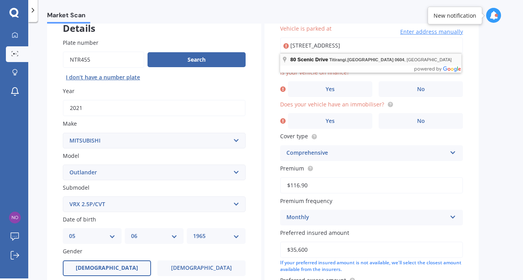
type input "[STREET_ADDRESS]"
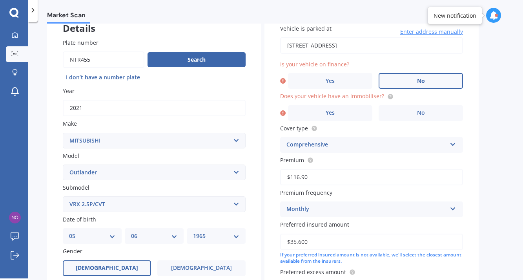
click at [443, 83] on label "No" at bounding box center [421, 81] width 84 height 16
click at [0, 0] on input "No" at bounding box center [0, 0] width 0 height 0
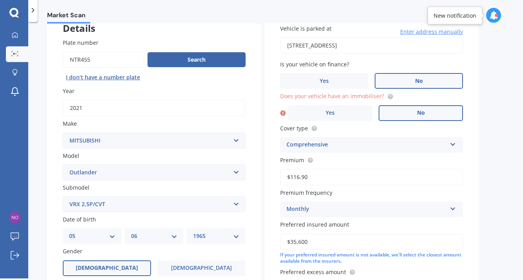
click at [423, 111] on span "No" at bounding box center [421, 113] width 8 height 7
click at [0, 0] on input "No" at bounding box center [0, 0] width 0 height 0
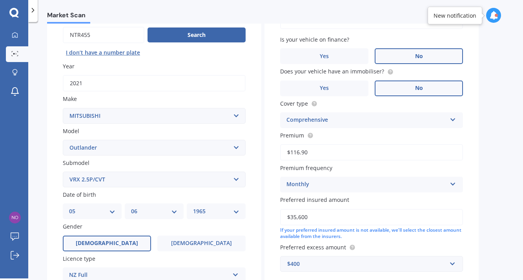
scroll to position [137, 0]
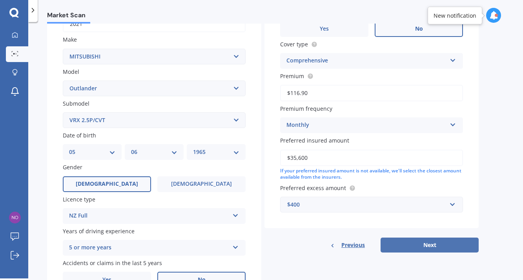
click at [426, 245] on button "Next" at bounding box center [430, 245] width 98 height 15
select select "05"
select select "06"
select select "1965"
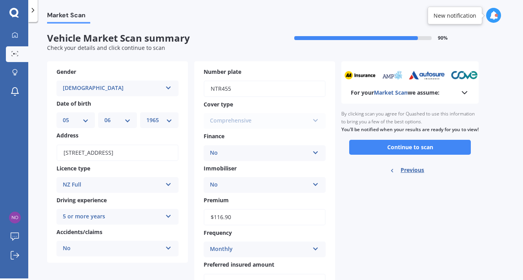
scroll to position [0, 0]
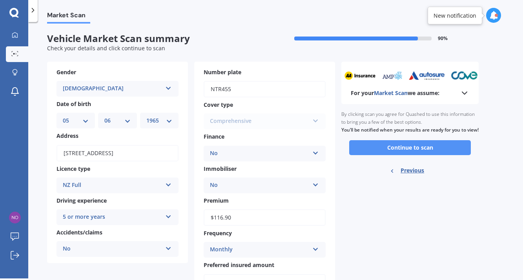
click at [417, 153] on button "Continue to scan" at bounding box center [410, 147] width 122 height 15
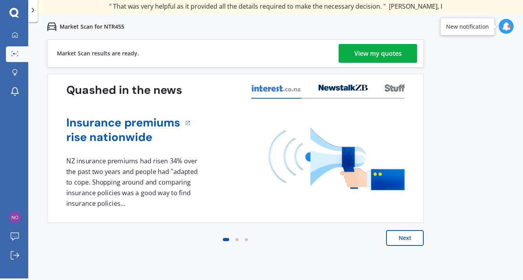
click at [401, 54] on div "View my quotes" at bounding box center [379, 53] width 48 height 19
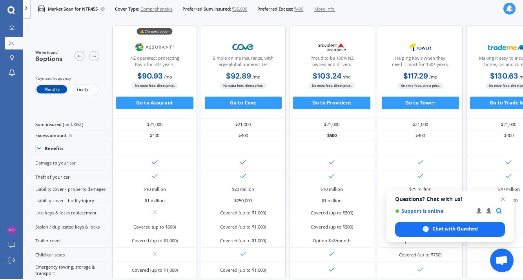
scroll to position [1, 0]
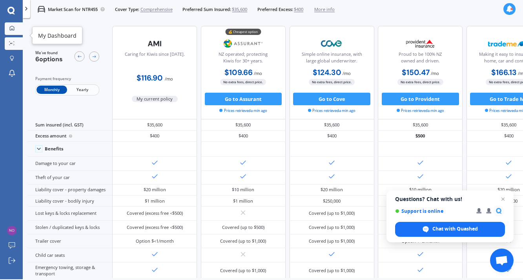
click at [15, 31] on div at bounding box center [11, 29] width 9 height 6
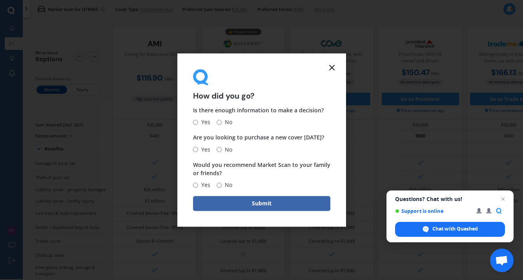
click at [331, 68] on line at bounding box center [332, 67] width 5 height 5
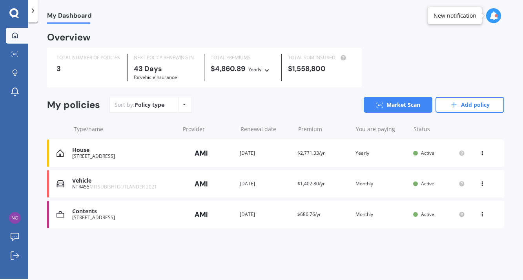
scroll to position [2, 0]
click at [146, 210] on div "Contents" at bounding box center [123, 211] width 103 height 7
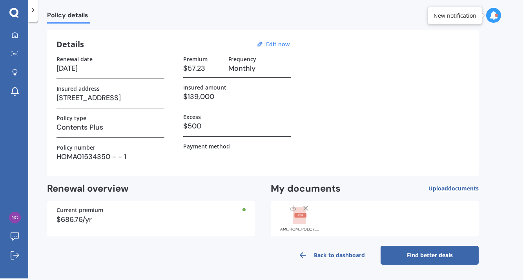
scroll to position [21, 0]
click at [430, 258] on link "Find better deals" at bounding box center [430, 255] width 98 height 19
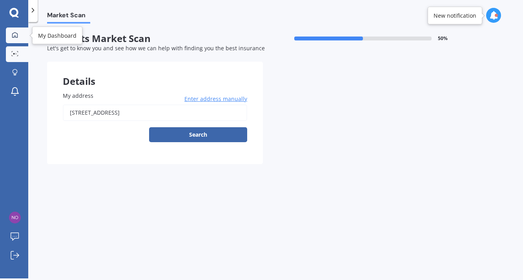
click at [16, 35] on icon at bounding box center [15, 35] width 6 height 6
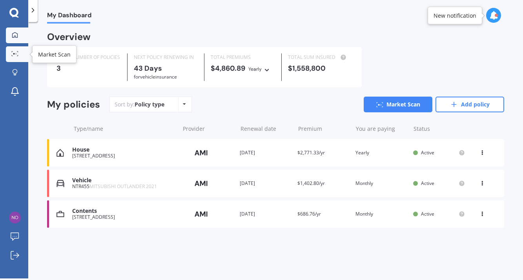
click at [16, 58] on link "Market Scan" at bounding box center [17, 54] width 22 height 16
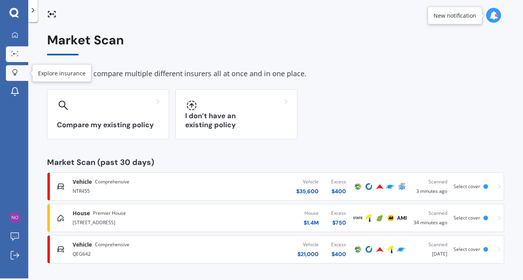
click at [18, 71] on div at bounding box center [15, 72] width 12 height 7
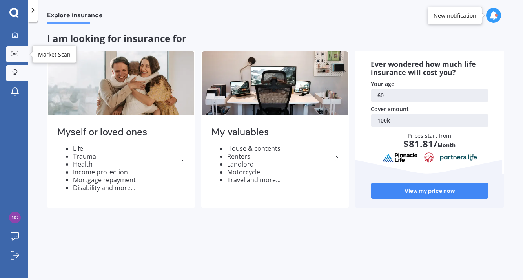
click at [19, 58] on link "Market Scan" at bounding box center [17, 54] width 22 height 16
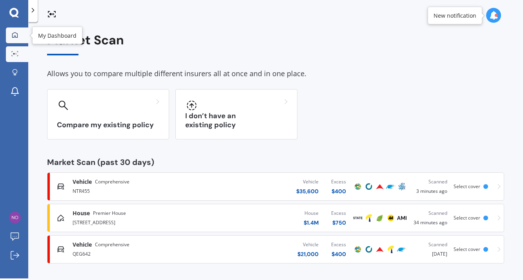
click at [16, 32] on icon at bounding box center [15, 35] width 6 height 6
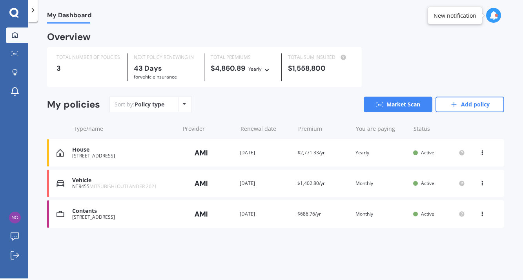
click at [477, 214] on div "View option View policy Delete" at bounding box center [484, 214] width 24 height 8
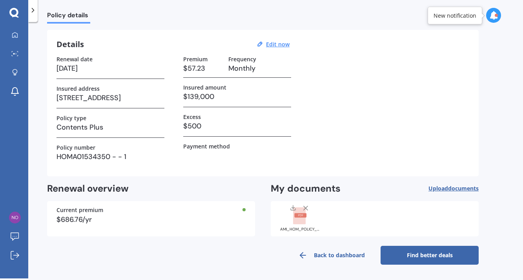
scroll to position [21, 0]
click at [419, 256] on link "Find better deals" at bounding box center [430, 255] width 98 height 19
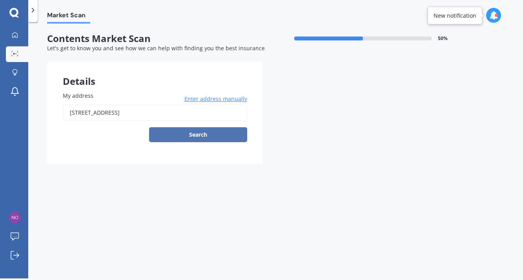
click at [208, 136] on button "Search" at bounding box center [198, 134] width 98 height 15
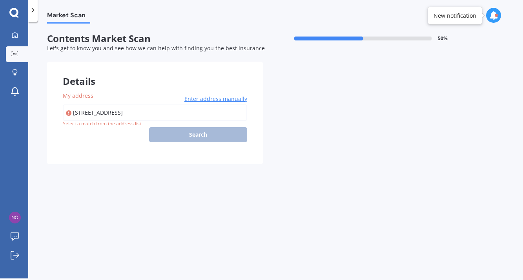
type input "[STREET_ADDRESS]"
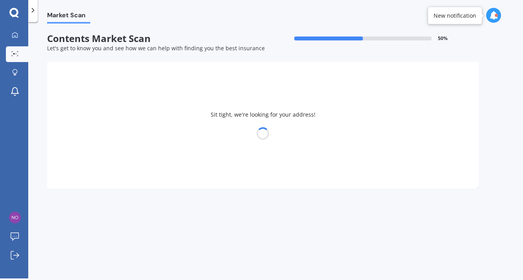
select select "05"
select select "06"
select select "1965"
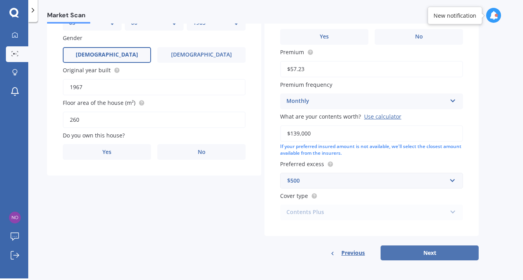
scroll to position [125, 0]
click at [421, 252] on button "Next" at bounding box center [430, 253] width 98 height 15
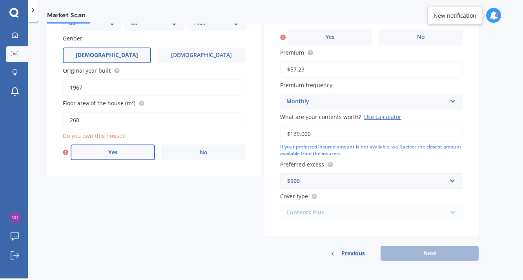
click at [133, 155] on label "Yes" at bounding box center [113, 152] width 84 height 16
click at [0, 0] on input "Yes" at bounding box center [0, 0] width 0 height 0
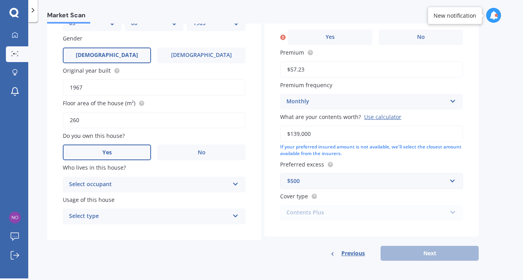
scroll to position [53, 0]
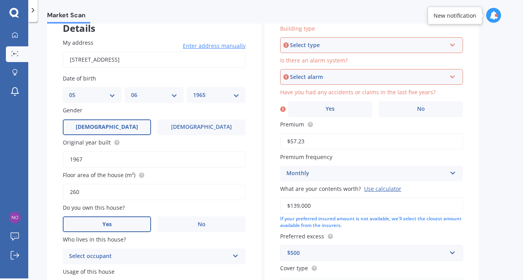
click at [336, 41] on div "Select type" at bounding box center [368, 45] width 156 height 9
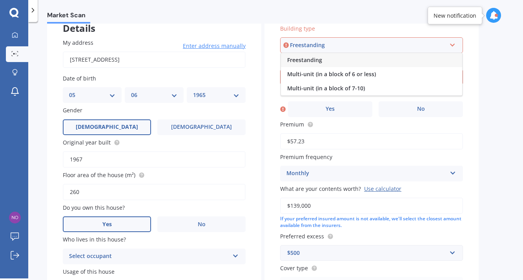
click at [331, 57] on div "Freestanding" at bounding box center [371, 60] width 181 height 14
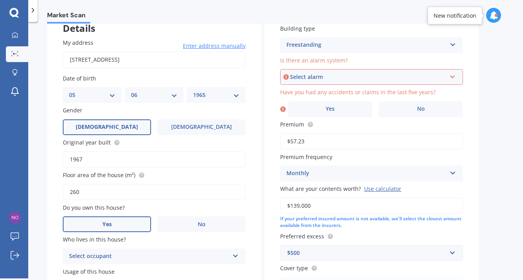
click at [329, 73] on div "Select alarm" at bounding box center [368, 77] width 156 height 9
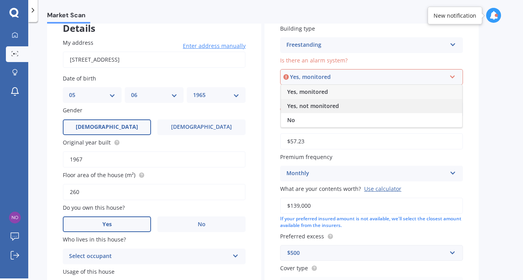
click at [325, 102] on span "Yes, not monitored" at bounding box center [313, 105] width 52 height 7
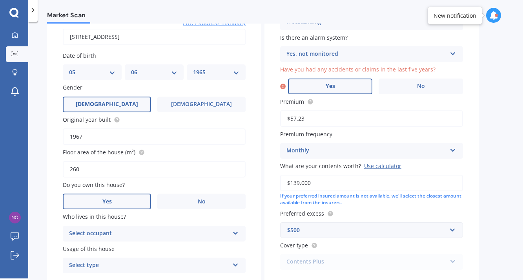
scroll to position [75, 0]
click at [360, 90] on label "Yes" at bounding box center [330, 87] width 84 height 16
click at [0, 0] on input "Yes" at bounding box center [0, 0] width 0 height 0
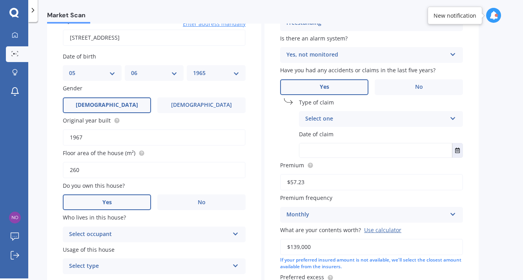
click at [399, 117] on div "Select one" at bounding box center [375, 118] width 141 height 9
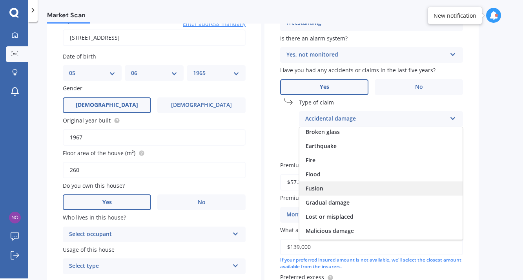
scroll to position [17, 0]
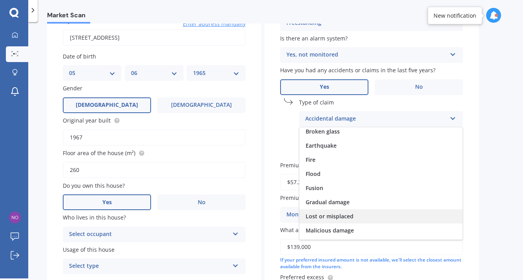
click at [389, 219] on div "Lost or misplaced" at bounding box center [381, 216] width 163 height 14
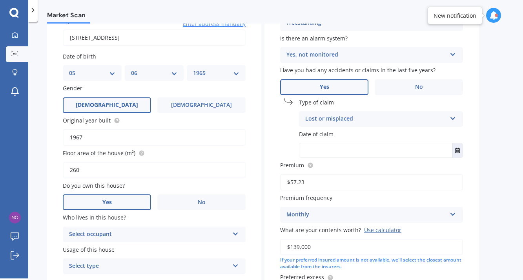
click at [359, 146] on input "text" at bounding box center [376, 150] width 153 height 14
click at [462, 146] on button "Select date" at bounding box center [457, 150] width 11 height 14
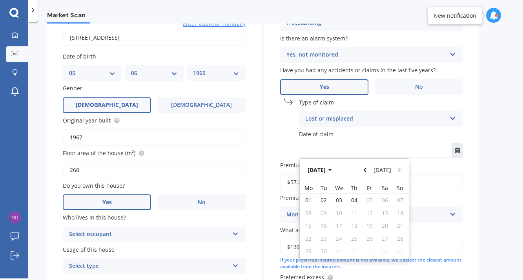
click at [455, 150] on button "Select date" at bounding box center [457, 150] width 11 height 14
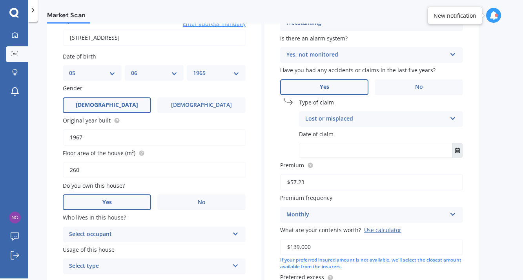
click at [459, 151] on icon "Select date" at bounding box center [457, 150] width 5 height 5
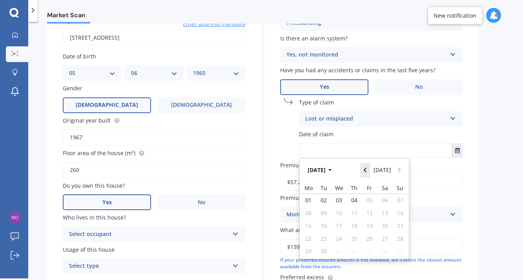
click at [369, 167] on button "Navigate back" at bounding box center [365, 170] width 10 height 14
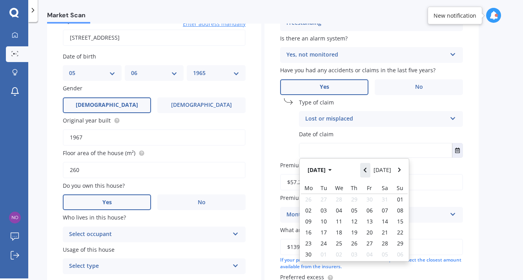
click at [369, 167] on button "Navigate back" at bounding box center [365, 170] width 10 height 14
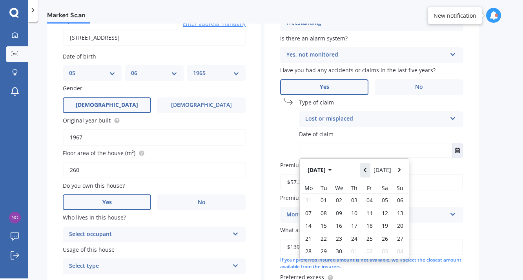
click at [369, 167] on button "Navigate back" at bounding box center [365, 170] width 10 height 14
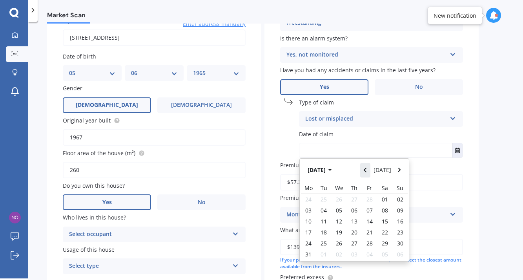
click at [369, 167] on button "Navigate back" at bounding box center [365, 170] width 10 height 14
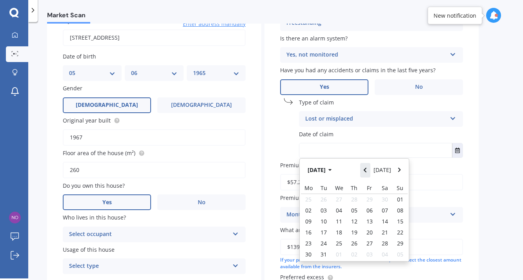
click at [369, 167] on button "Navigate back" at bounding box center [365, 170] width 10 height 14
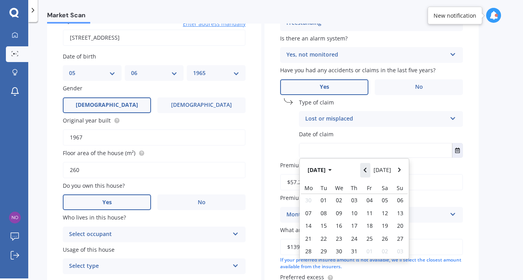
click at [369, 167] on button "Navigate back" at bounding box center [365, 170] width 10 height 14
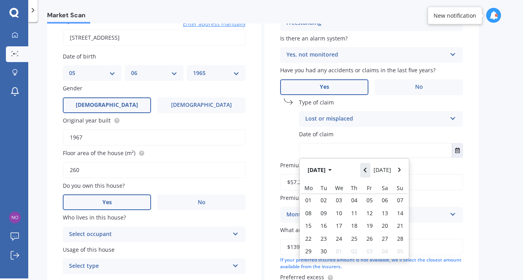
click at [369, 167] on button "Navigate back" at bounding box center [365, 170] width 10 height 14
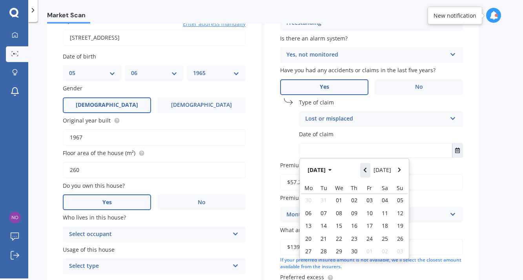
click at [369, 167] on button "Navigate back" at bounding box center [365, 170] width 10 height 14
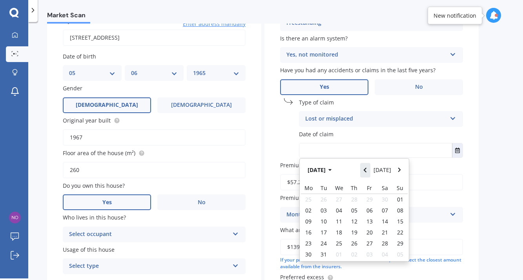
click at [369, 167] on button "Navigate back" at bounding box center [365, 170] width 10 height 14
click at [397, 169] on button "Navigate forward" at bounding box center [400, 170] width 10 height 14
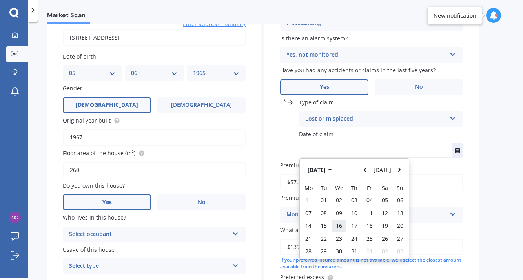
click at [345, 225] on div "16" at bounding box center [339, 225] width 15 height 13
type input "16/08/2023"
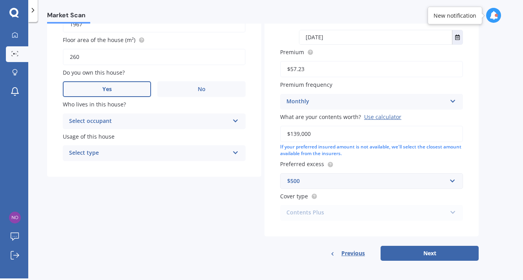
scroll to position [187, 0]
click at [424, 250] on button "Next" at bounding box center [430, 254] width 98 height 15
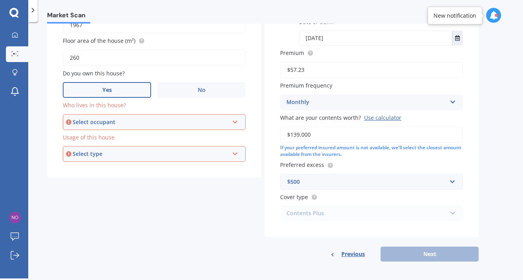
click at [121, 89] on label "Yes" at bounding box center [107, 90] width 88 height 16
click at [0, 0] on input "Yes" at bounding box center [0, 0] width 0 height 0
click at [120, 119] on div "Select occupant" at bounding box center [151, 122] width 156 height 9
click at [118, 131] on div "Owner" at bounding box center [154, 137] width 181 height 14
click at [117, 150] on div "Select type" at bounding box center [151, 154] width 156 height 9
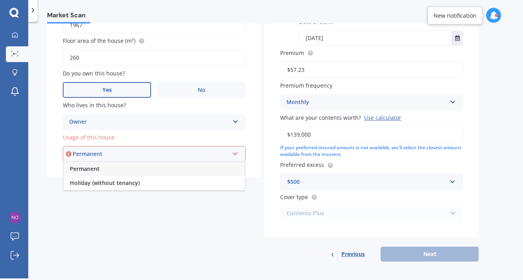
click at [114, 164] on div "Permanent" at bounding box center [154, 169] width 181 height 14
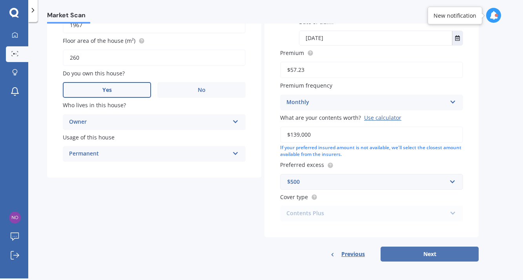
click at [401, 248] on button "Next" at bounding box center [430, 254] width 98 height 15
select select "05"
select select "06"
select select "1965"
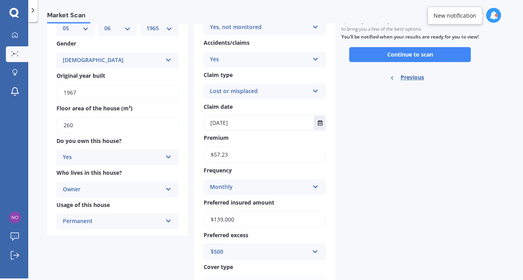
scroll to position [8, 0]
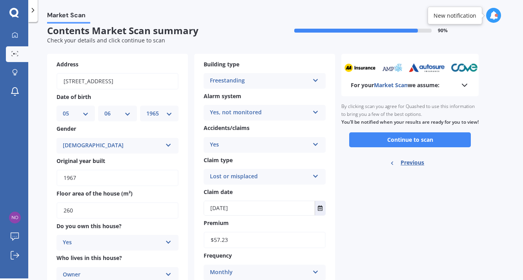
click at [413, 250] on div "For your Market Scan we assume: Ready to go By clicking scan you agree for Quas…" at bounding box center [410, 218] width 137 height 329
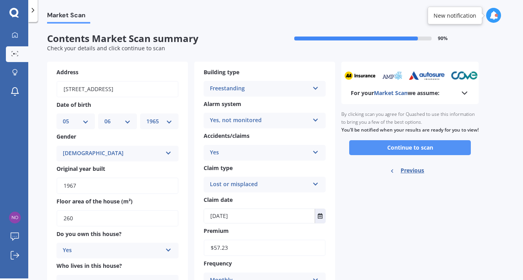
click at [388, 152] on button "Continue to scan" at bounding box center [410, 147] width 122 height 15
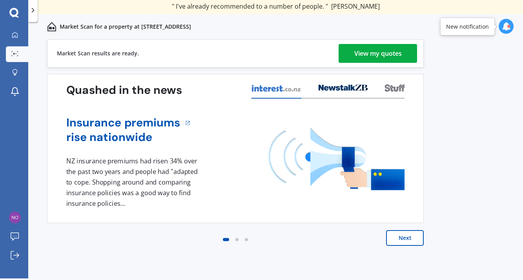
click at [372, 52] on div "View my quotes" at bounding box center [379, 53] width 48 height 19
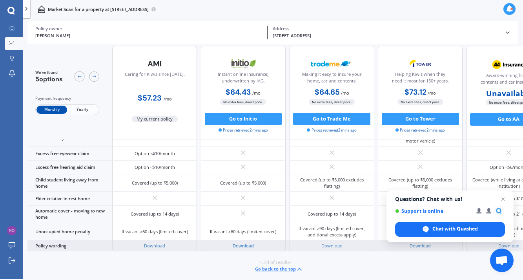
scroll to position [668, 0]
click at [246, 249] on link "Download" at bounding box center [243, 246] width 21 height 6
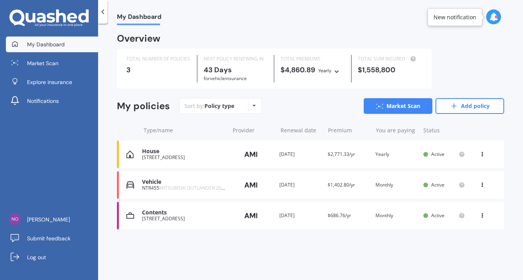
click at [168, 155] on div "[STREET_ADDRESS]" at bounding box center [183, 157] width 83 height 5
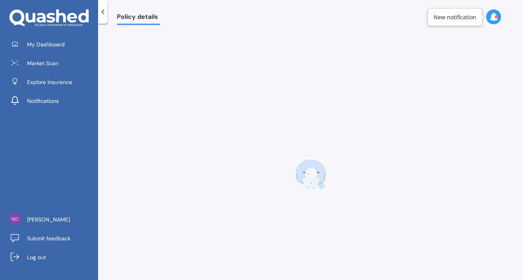
click at [168, 153] on div at bounding box center [310, 175] width 387 height 280
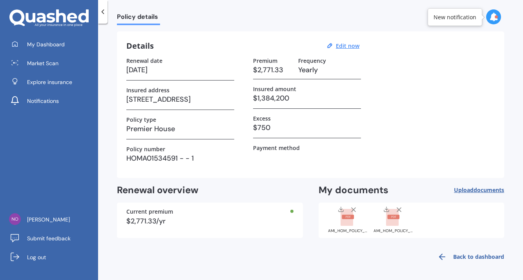
scroll to position [21, 0]
click at [393, 218] on rect at bounding box center [394, 217] width 12 height 4
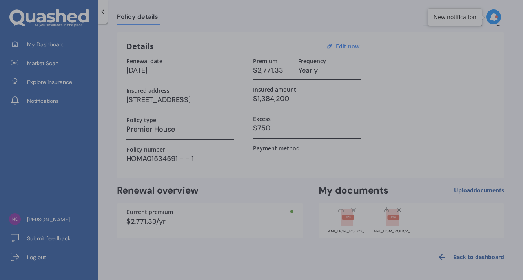
click at [393, 218] on div at bounding box center [261, 140] width 523 height 280
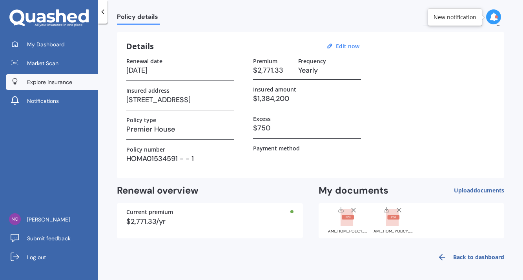
click at [48, 79] on span "Explore insurance" at bounding box center [49, 82] width 45 height 8
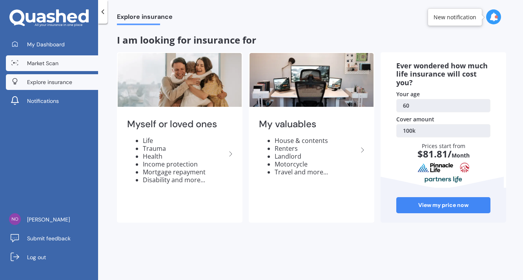
click at [50, 66] on span "Market Scan" at bounding box center [42, 63] width 31 height 8
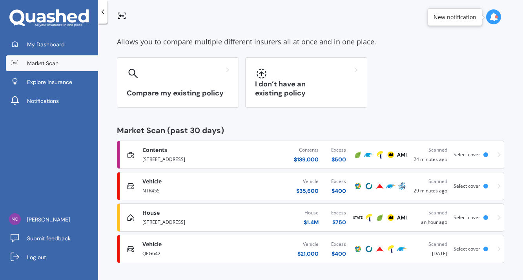
scroll to position [33, 0]
click at [440, 213] on div "Scanned" at bounding box center [431, 213] width 34 height 8
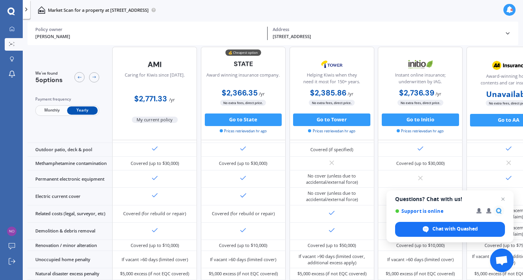
scroll to position [207, 0]
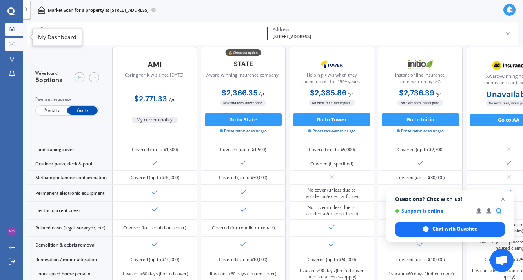
click at [18, 28] on link "My Dashboard" at bounding box center [14, 29] width 18 height 13
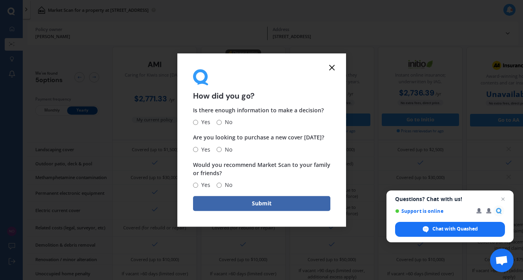
click at [13, 43] on div "How did you go? Is there enough information to make a decision? Yes No Are you …" at bounding box center [261, 140] width 523 height 280
click at [330, 67] on icon at bounding box center [331, 67] width 9 height 9
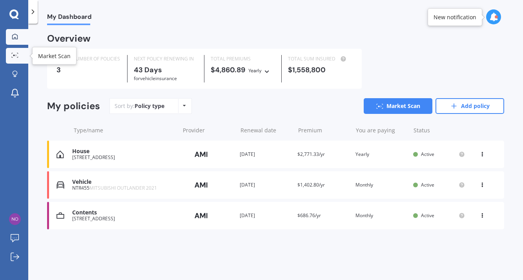
click at [15, 59] on link "Market Scan" at bounding box center [17, 56] width 22 height 16
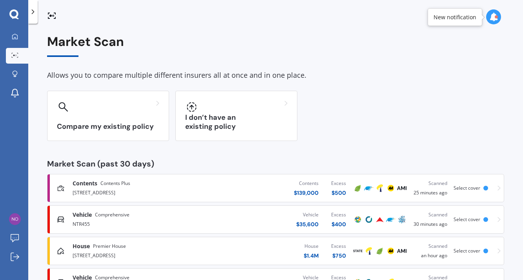
scroll to position [7, 0]
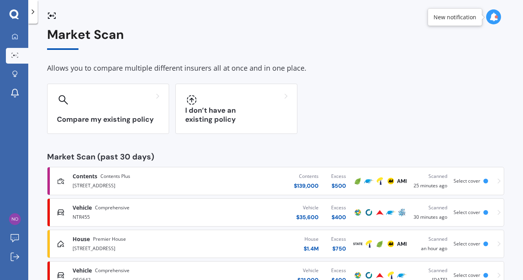
click at [223, 181] on div "Contents $ 139,000 Excess $ 500" at bounding box center [279, 181] width 148 height 24
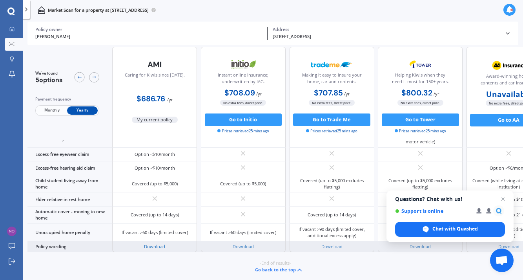
scroll to position [682, 0]
click at [157, 243] on link "Download" at bounding box center [154, 246] width 21 height 6
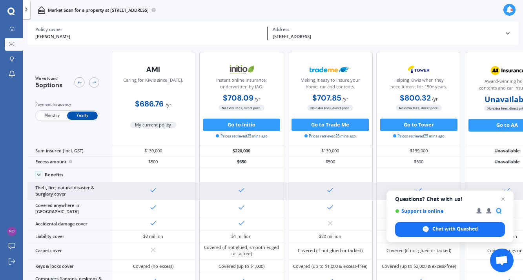
scroll to position [0, 2]
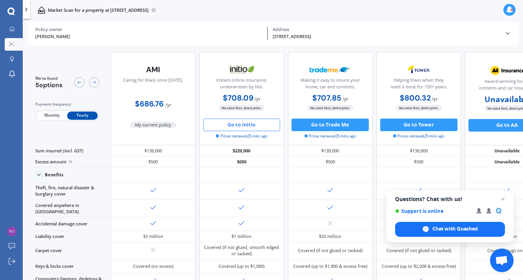
click at [251, 121] on button "Go to Initio" at bounding box center [241, 125] width 77 height 13
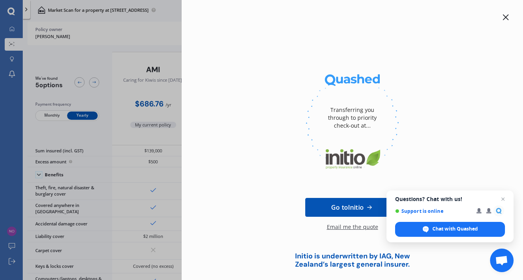
click at [354, 227] on div "Email me the quote" at bounding box center [352, 231] width 51 height 16
click at [503, 18] on icon at bounding box center [506, 18] width 6 height 6
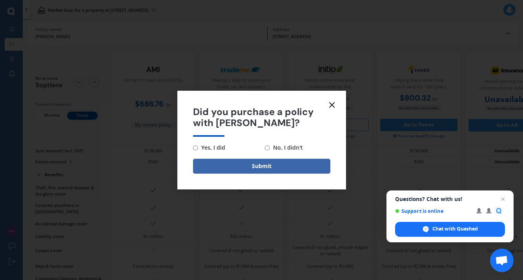
click at [269, 147] on input "No, I didn't" at bounding box center [267, 147] width 5 height 5
radio input "true"
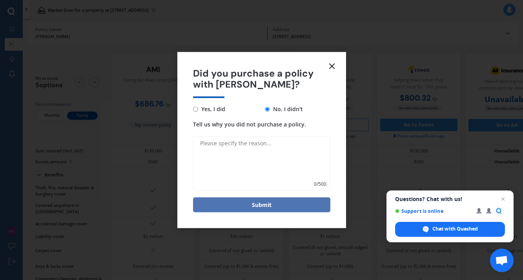
click at [291, 204] on button "Submit" at bounding box center [261, 204] width 137 height 15
type textarea "still thinking"
click at [274, 205] on button "Submit" at bounding box center [261, 204] width 137 height 15
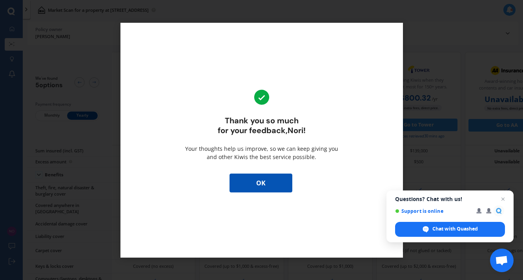
click at [252, 186] on button "OK" at bounding box center [261, 183] width 63 height 19
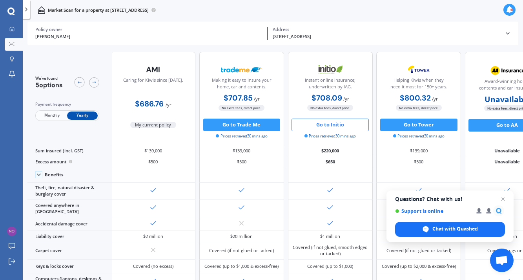
click at [344, 38] on div "[STREET_ADDRESS]" at bounding box center [386, 36] width 227 height 7
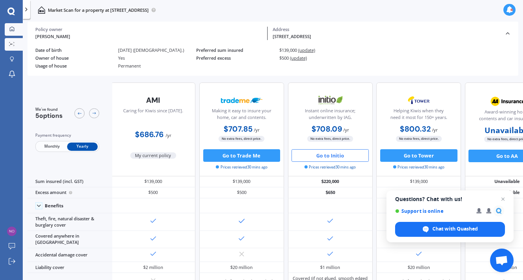
click at [16, 26] on div at bounding box center [11, 29] width 9 height 6
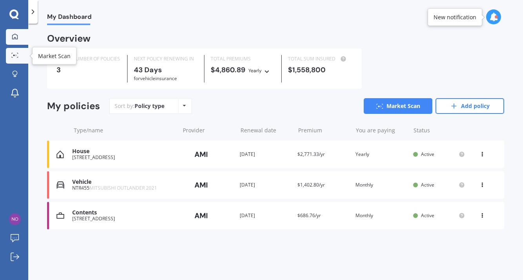
click at [20, 56] on div at bounding box center [15, 56] width 12 height 6
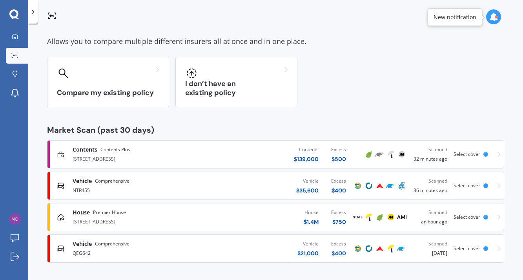
scroll to position [33, 0]
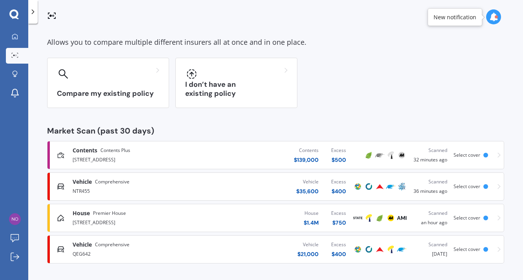
click at [122, 245] on span "Comprehensive" at bounding box center [112, 245] width 35 height 8
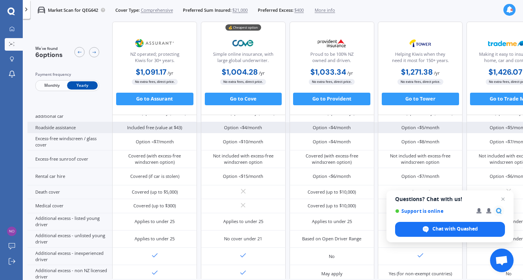
scroll to position [276, 0]
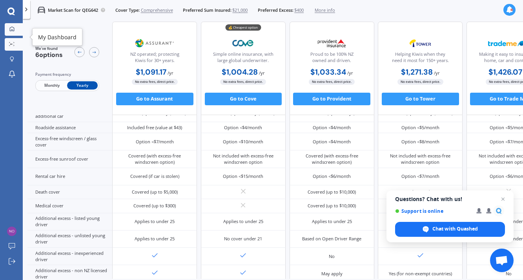
click at [12, 29] on icon at bounding box center [11, 28] width 5 height 5
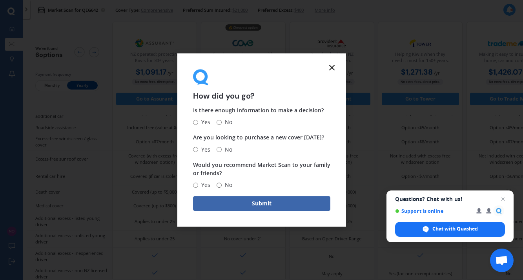
click at [333, 69] on icon at bounding box center [331, 67] width 9 height 9
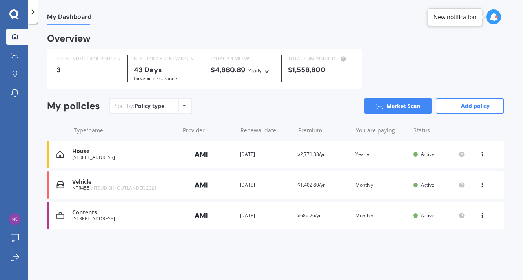
click at [122, 217] on div "[STREET_ADDRESS]" at bounding box center [123, 218] width 103 height 5
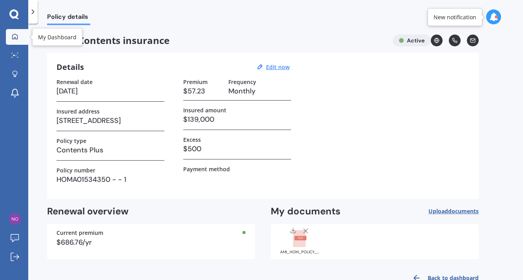
click at [18, 34] on div at bounding box center [15, 36] width 12 height 7
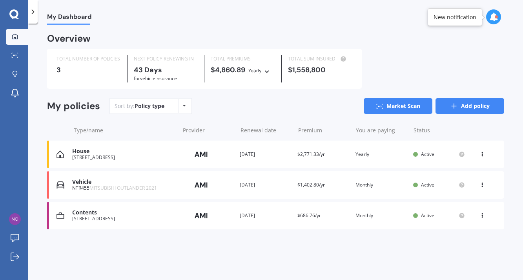
click at [468, 105] on link "Add policy" at bounding box center [470, 106] width 69 height 16
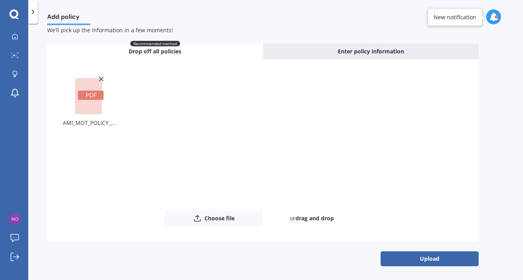
scroll to position [21, 0]
click at [455, 256] on button "Upload" at bounding box center [430, 259] width 98 height 15
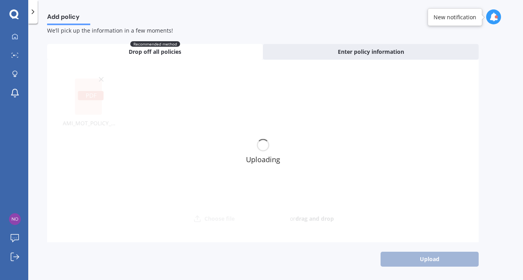
scroll to position [0, 0]
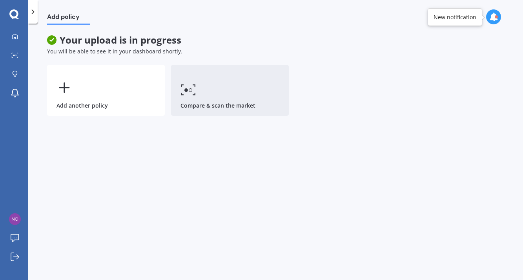
click at [212, 102] on link "Compare & scan the market" at bounding box center [230, 90] width 118 height 51
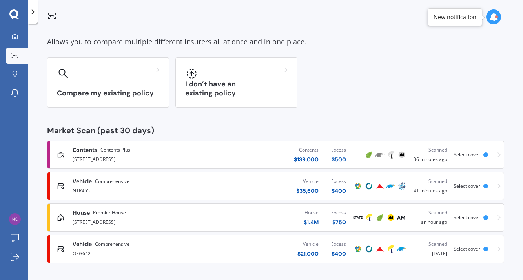
scroll to position [33, 0]
click at [104, 250] on div "QEG642" at bounding box center [139, 253] width 132 height 9
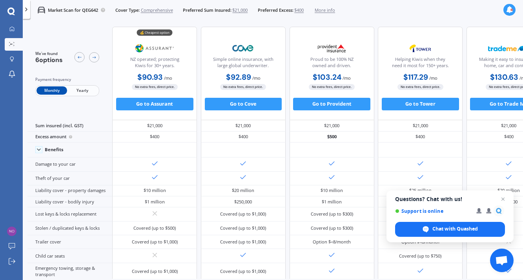
click at [104, 249] on div "Trailer cover" at bounding box center [69, 242] width 85 height 14
click at [11, 31] on icon at bounding box center [12, 29] width 4 height 4
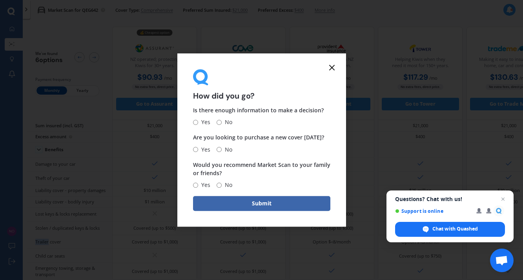
click at [332, 69] on icon at bounding box center [331, 67] width 9 height 9
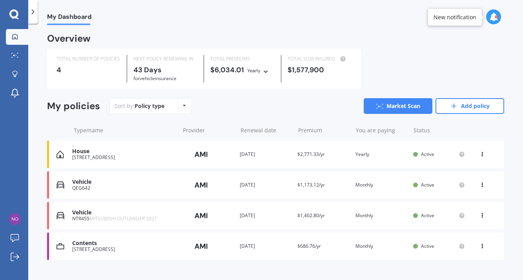
click at [279, 183] on div "Renewal date [DATE]" at bounding box center [266, 185] width 52 height 8
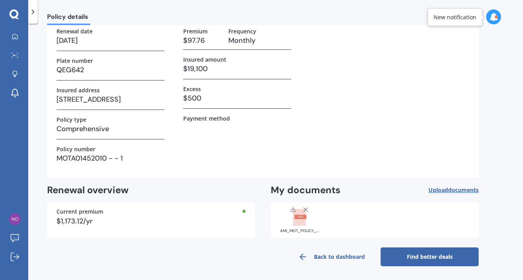
scroll to position [50, 0]
click at [427, 258] on link "Find better deals" at bounding box center [430, 257] width 98 height 19
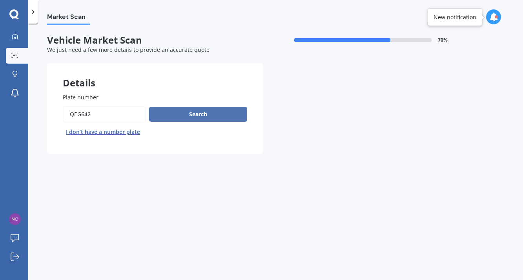
click at [215, 115] on button "Search" at bounding box center [198, 114] width 98 height 15
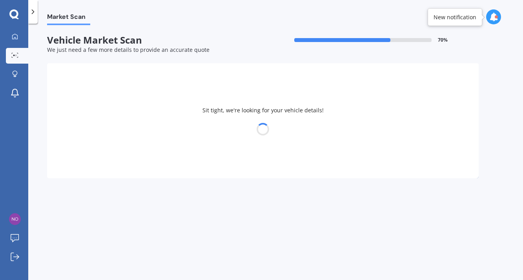
select select "NISSAN"
select select "NOTE"
select select "05"
select select "06"
select select "1965"
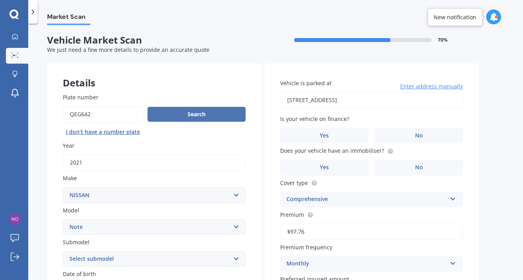
click at [215, 115] on button "Search" at bounding box center [197, 114] width 98 height 15
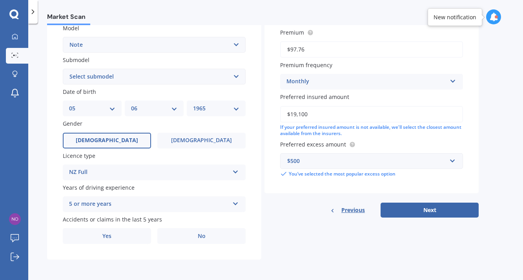
scroll to position [179, 0]
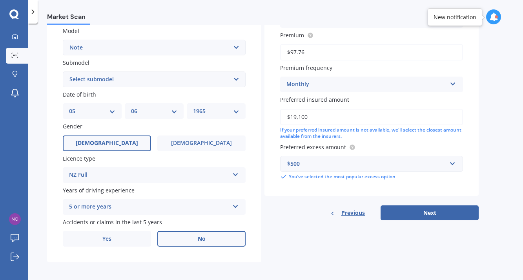
click at [207, 238] on label "No" at bounding box center [201, 239] width 88 height 16
click at [0, 0] on input "No" at bounding box center [0, 0] width 0 height 0
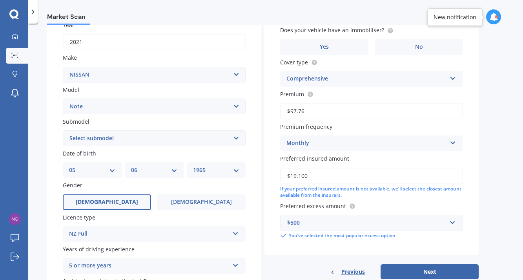
scroll to position [165, 0]
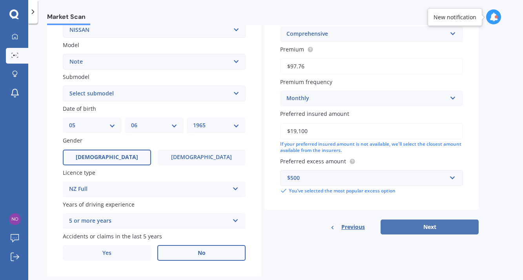
click at [428, 224] on button "Next" at bounding box center [430, 226] width 98 height 15
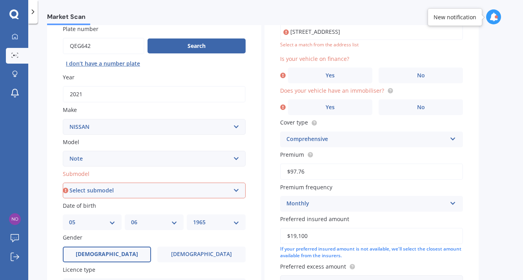
scroll to position [62, 0]
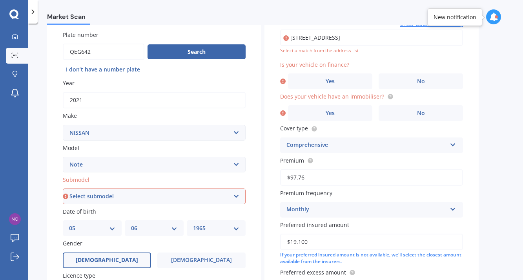
type input "[STREET_ADDRESS]"
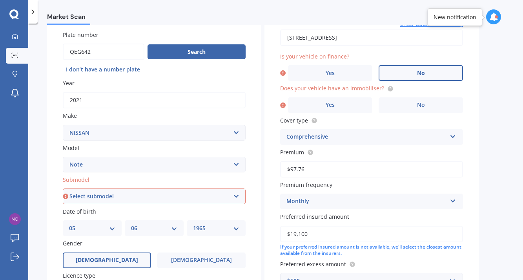
click at [415, 78] on label "No" at bounding box center [421, 73] width 84 height 16
click at [0, 0] on input "No" at bounding box center [0, 0] width 0 height 0
click at [422, 105] on span "No" at bounding box center [421, 105] width 8 height 7
click at [0, 0] on input "No" at bounding box center [0, 0] width 0 height 0
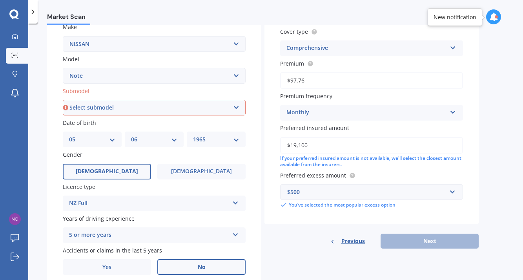
scroll to position [166, 0]
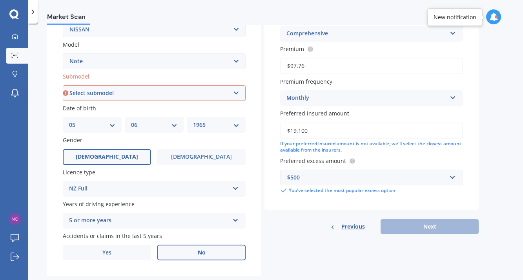
click at [160, 91] on select "Select submodel (All) E-Power Hatchback Non Turbo Station Wagon turbo" at bounding box center [154, 93] width 183 height 16
select select "E-POWER"
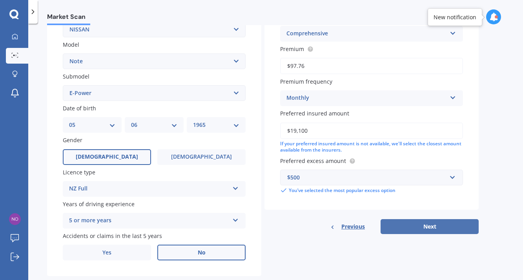
click at [424, 222] on button "Next" at bounding box center [430, 226] width 98 height 15
select select "05"
select select "06"
select select "1965"
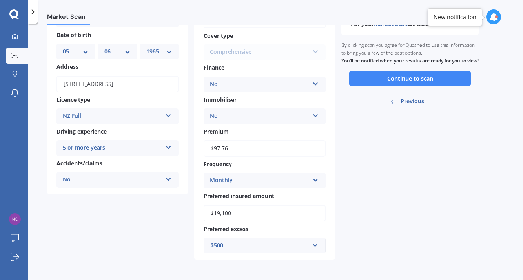
scroll to position [0, 0]
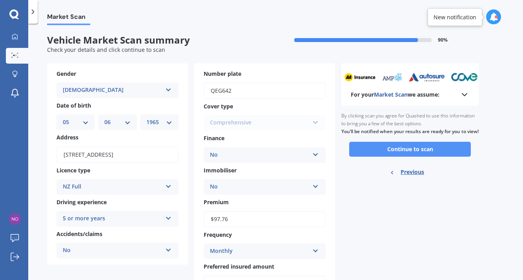
click at [430, 157] on button "Continue to scan" at bounding box center [410, 149] width 122 height 15
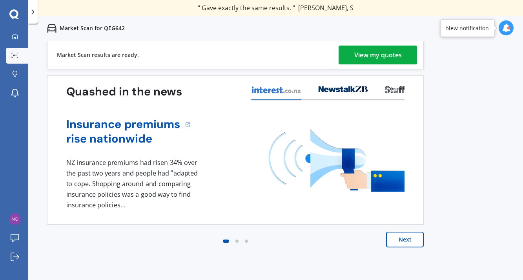
click at [394, 56] on div "View my quotes" at bounding box center [379, 55] width 48 height 19
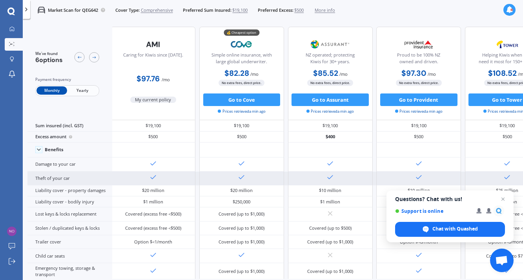
scroll to position [0, 2]
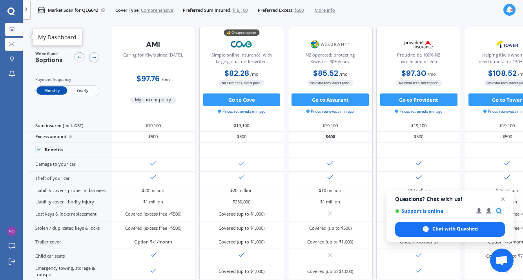
click at [11, 31] on icon at bounding box center [11, 28] width 5 height 5
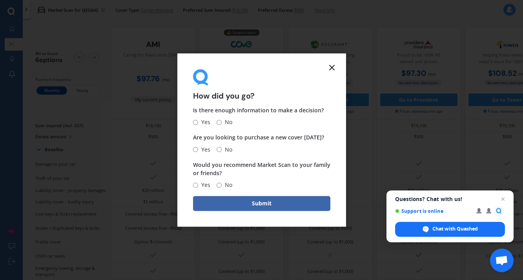
click at [330, 69] on icon at bounding box center [331, 67] width 9 height 9
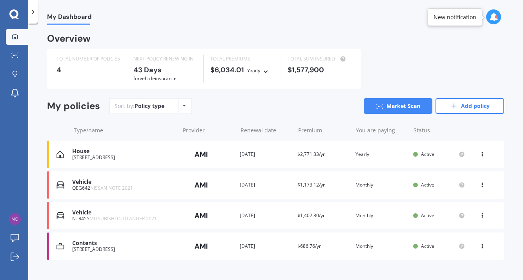
click at [334, 68] on div "$1,577,900" at bounding box center [320, 70] width 64 height 8
click at [84, 187] on div "QEG642 NISSAN NOTE 2021" at bounding box center [123, 187] width 103 height 5
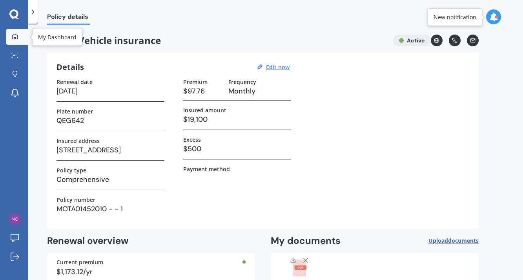
click at [18, 39] on div at bounding box center [15, 36] width 12 height 7
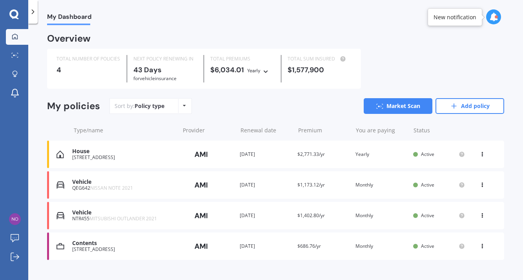
click at [157, 215] on span "MITSUBISHI OUTLANDER 2021" at bounding box center [124, 218] width 68 height 7
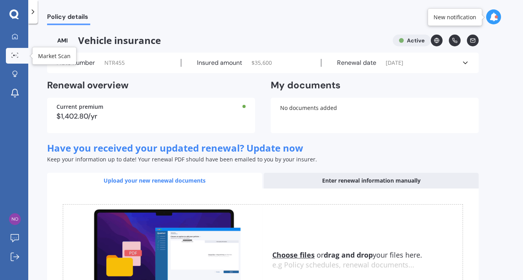
click at [15, 51] on link "Market Scan" at bounding box center [17, 56] width 22 height 16
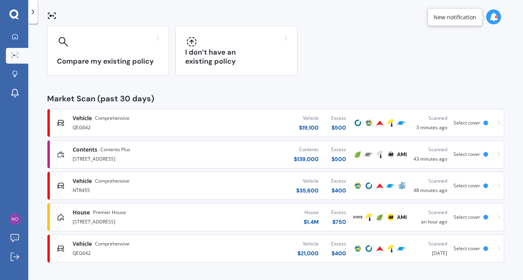
scroll to position [64, 0]
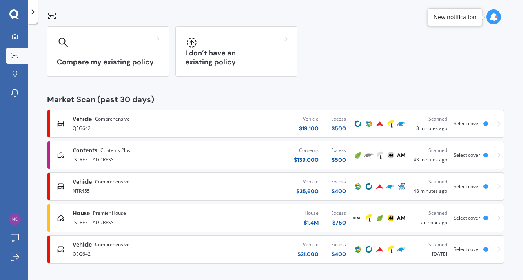
click at [93, 188] on div "NTR455" at bounding box center [139, 190] width 132 height 9
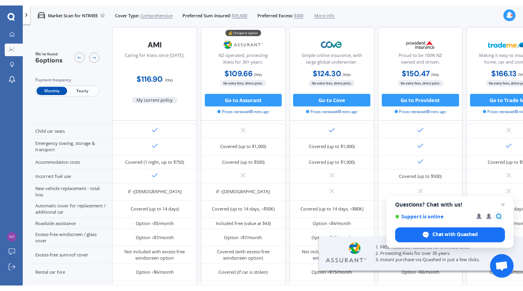
scroll to position [175, 0]
